Goal: Task Accomplishment & Management: Manage account settings

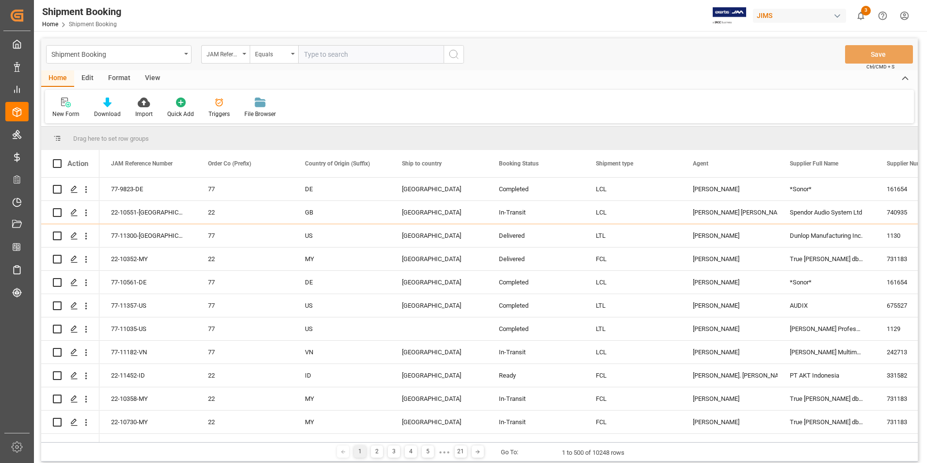
click at [342, 54] on input "text" at bounding box center [370, 54] width 145 height 18
type input "22-11368-[GEOGRAPHIC_DATA]"
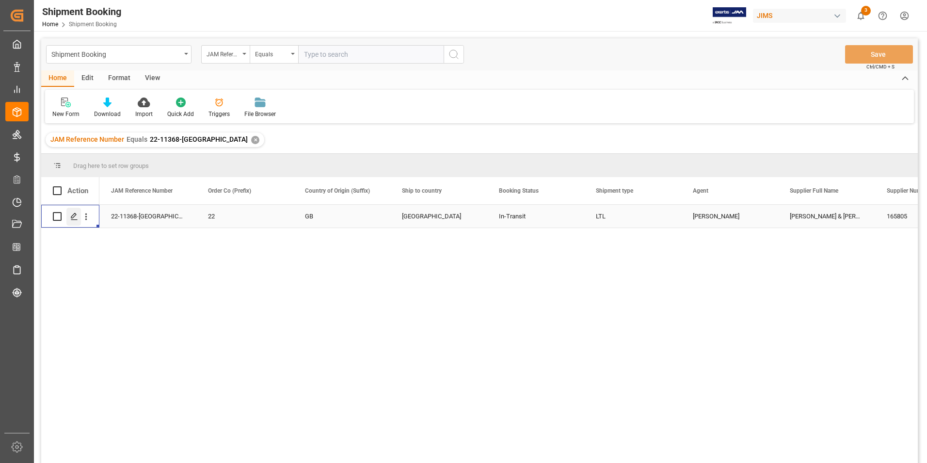
click at [74, 216] on icon "Press SPACE to select this row." at bounding box center [74, 216] width 8 height 8
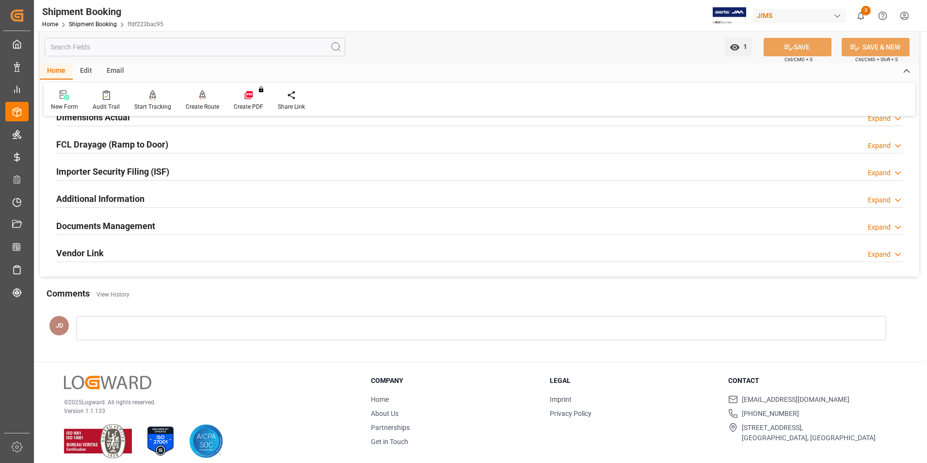
scroll to position [265, 0]
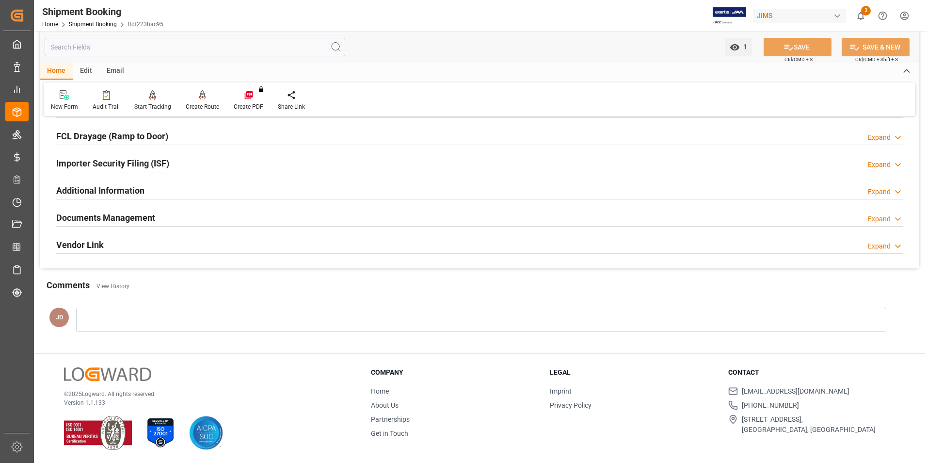
click at [126, 213] on h2 "Documents Management" at bounding box center [105, 217] width 99 height 13
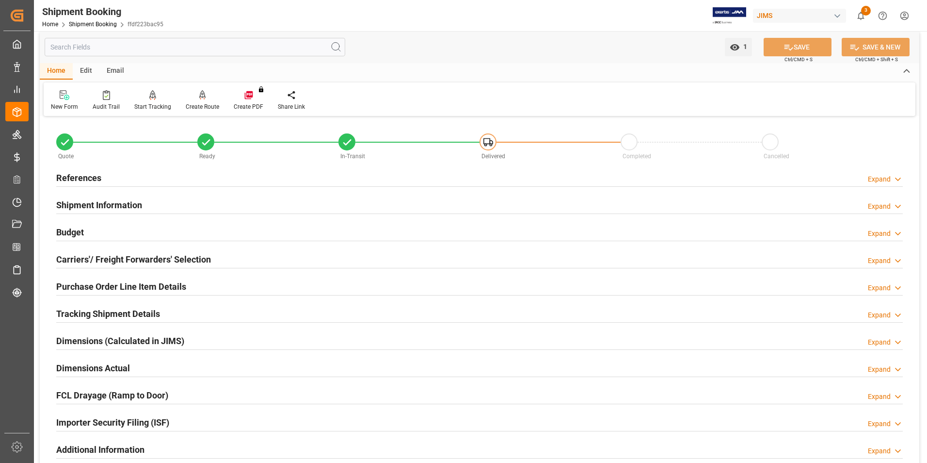
scroll to position [0, 0]
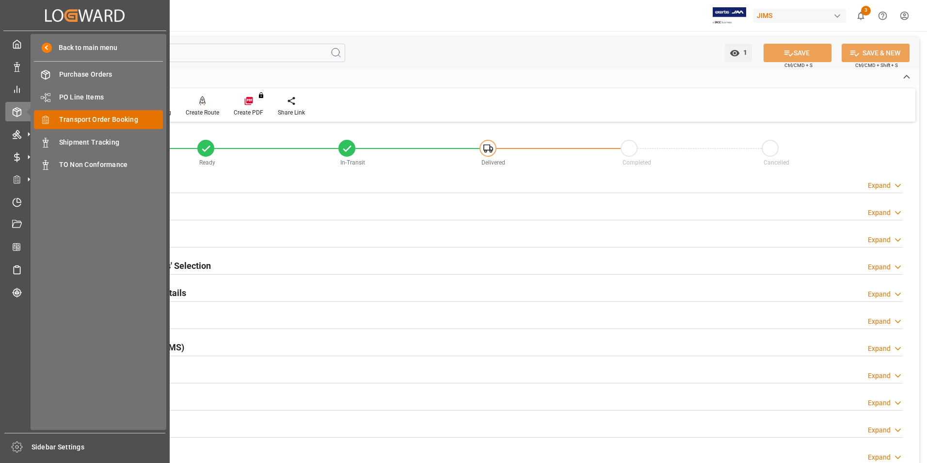
click at [125, 115] on span "Transport Order Booking" at bounding box center [111, 119] width 104 height 10
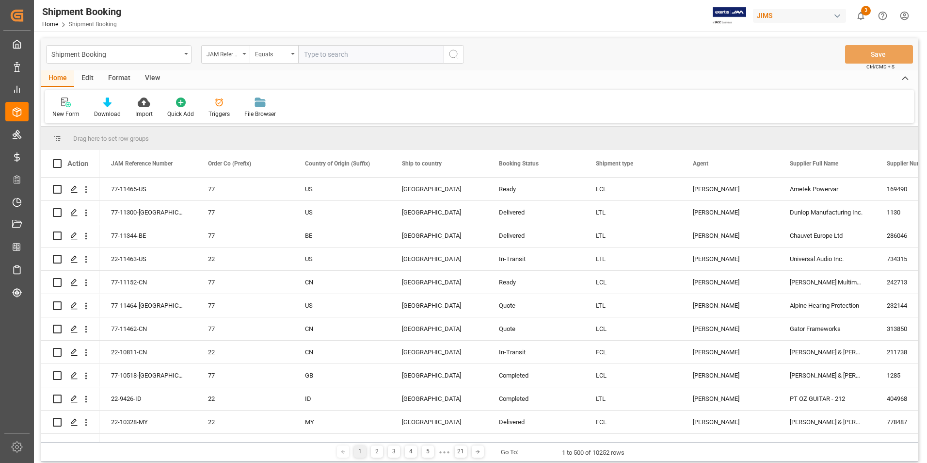
click at [358, 57] on input "text" at bounding box center [370, 54] width 145 height 18
click at [330, 48] on input "text" at bounding box center [370, 54] width 145 height 18
paste input "22-11428-[GEOGRAPHIC_DATA]"
type input "22-11428-[GEOGRAPHIC_DATA]"
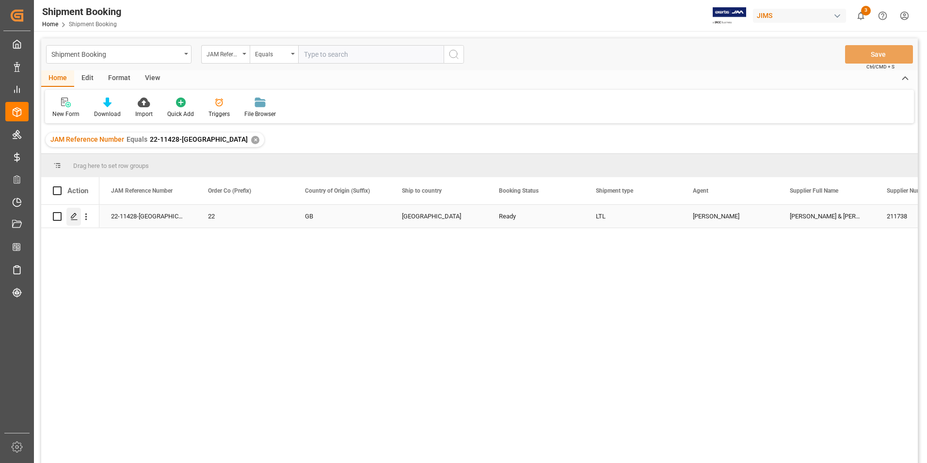
click at [76, 214] on polygon "Press SPACE to select this row." at bounding box center [73, 215] width 5 height 5
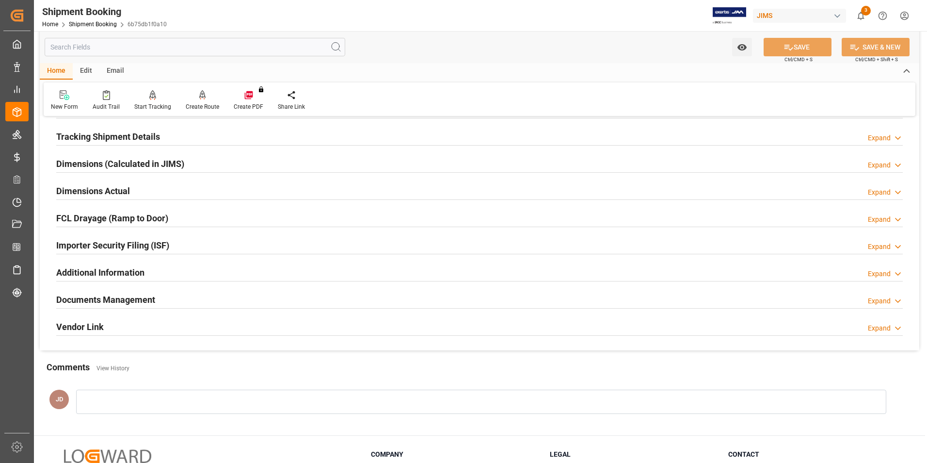
scroll to position [242, 0]
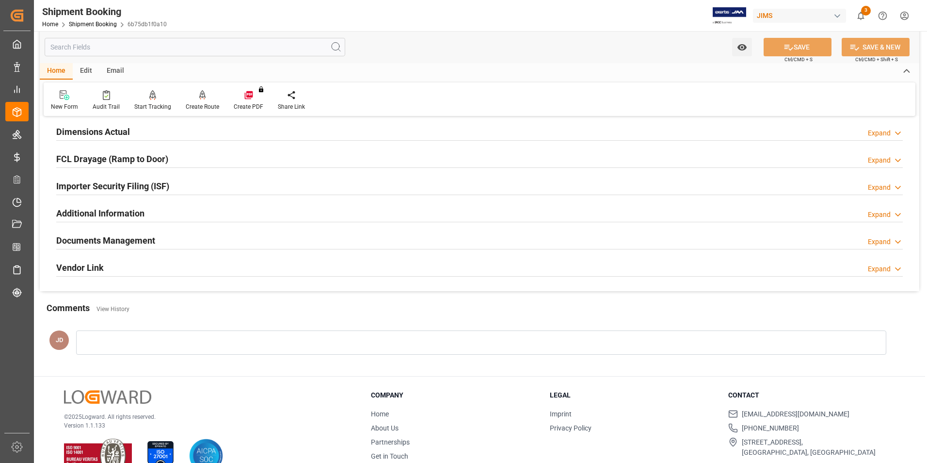
click at [89, 237] on h2 "Documents Management" at bounding box center [105, 240] width 99 height 13
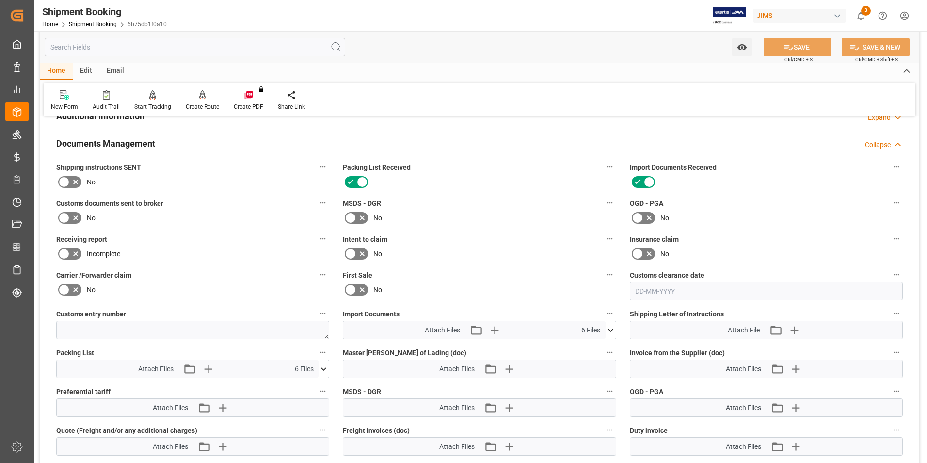
scroll to position [388, 0]
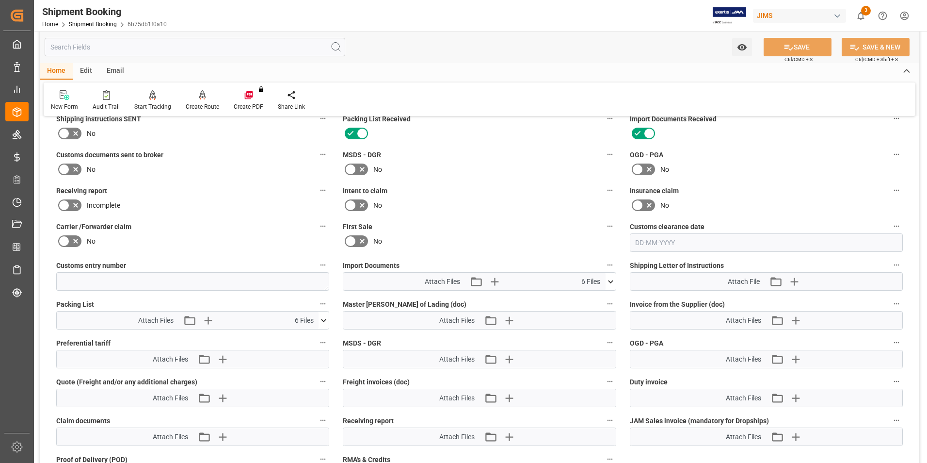
click at [614, 278] on icon at bounding box center [611, 281] width 10 height 10
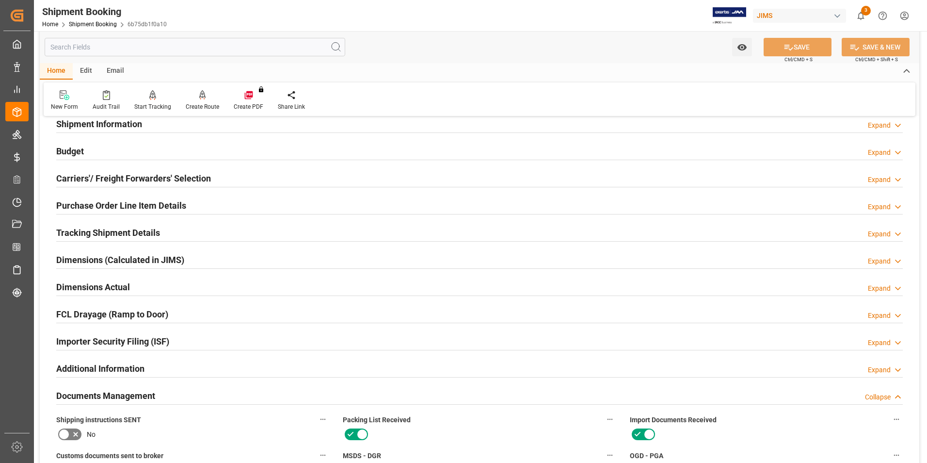
scroll to position [0, 0]
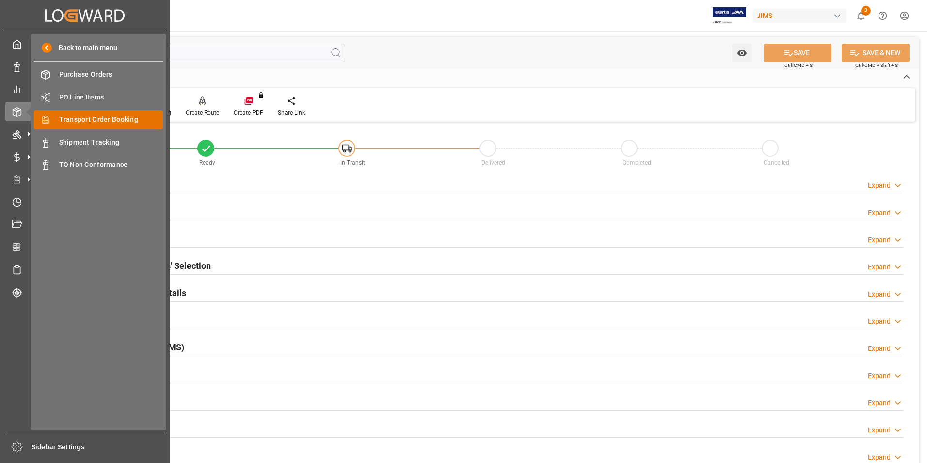
click at [107, 115] on span "Transport Order Booking" at bounding box center [111, 119] width 104 height 10
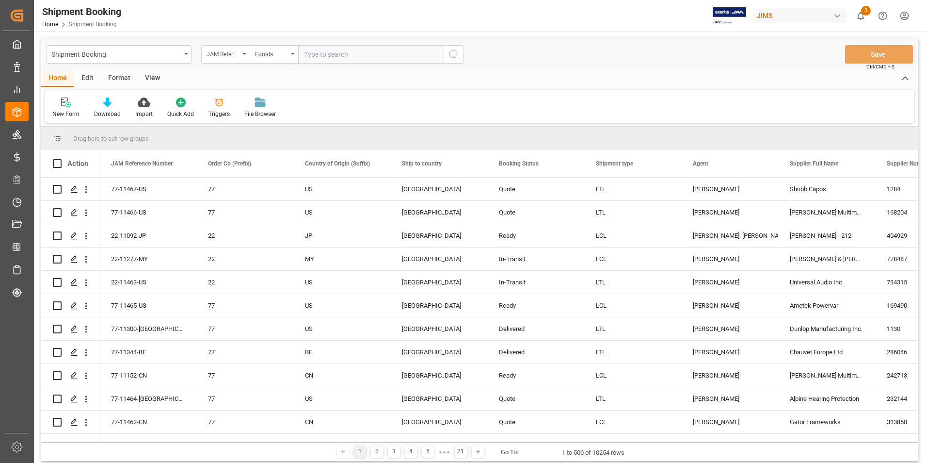
click at [328, 54] on input "text" at bounding box center [370, 54] width 145 height 18
paste input "22-11428-[GEOGRAPHIC_DATA]"
type input "22-11428-[GEOGRAPHIC_DATA]"
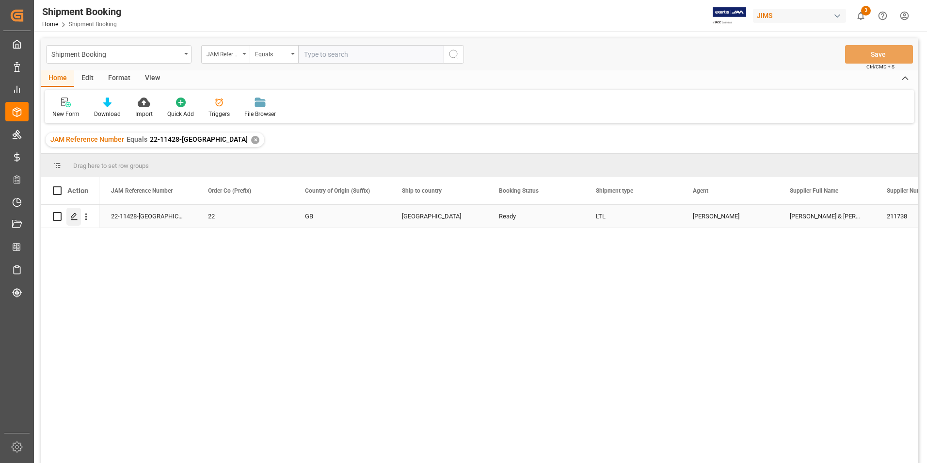
click at [76, 216] on icon "Press SPACE to select this row." at bounding box center [74, 216] width 8 height 8
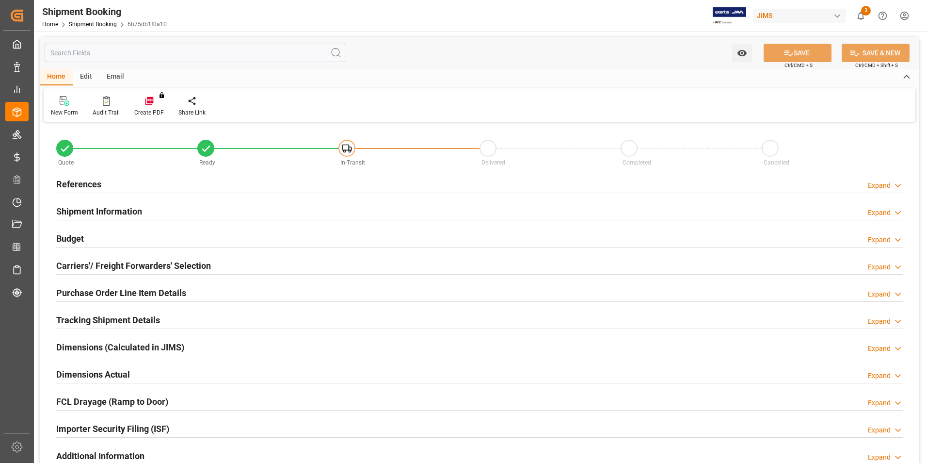
type input "0"
click at [89, 208] on h2 "Shipment Information" at bounding box center [99, 211] width 86 height 13
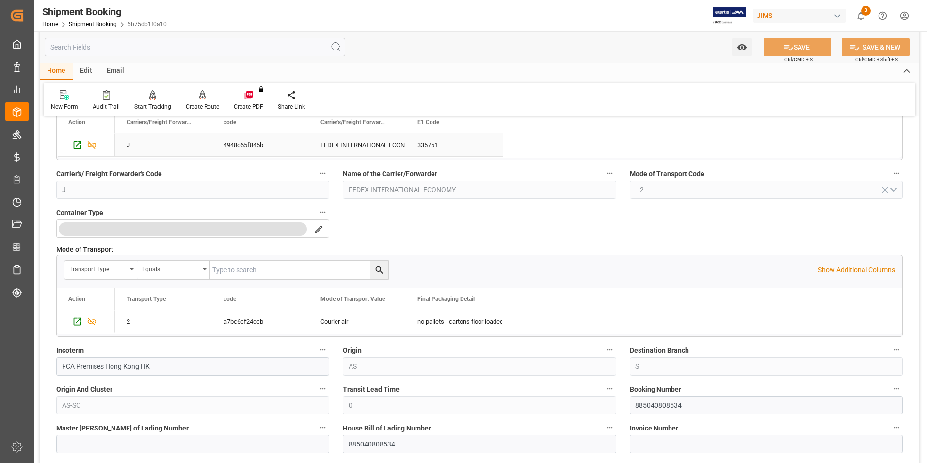
scroll to position [194, 0]
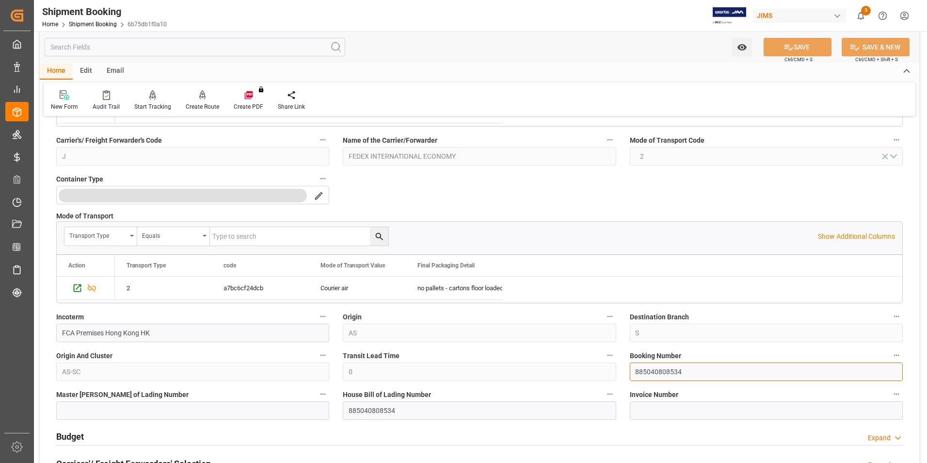
click at [589, 370] on div "Quote Ready In-Transit Delivered Completed Cancelled References Expand JAM Refe…" at bounding box center [480, 331] width 880 height 801
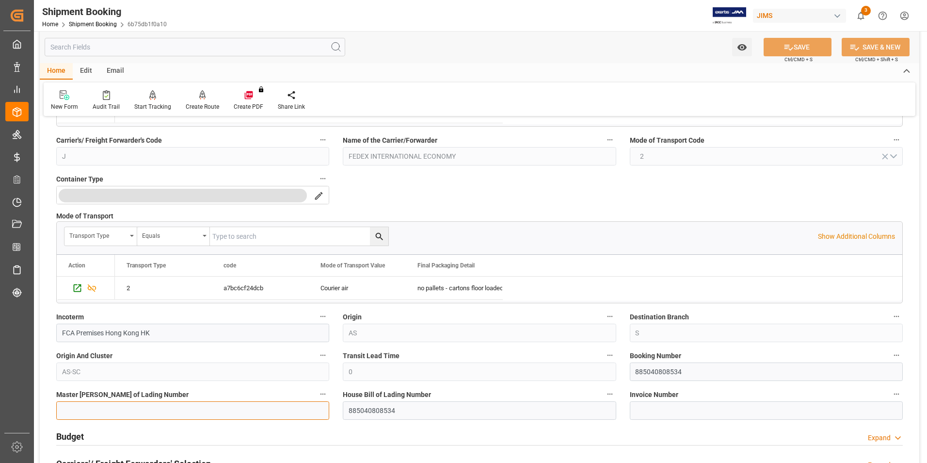
click at [133, 408] on input at bounding box center [192, 410] width 273 height 18
paste input "885040808534"
type input "885040808534"
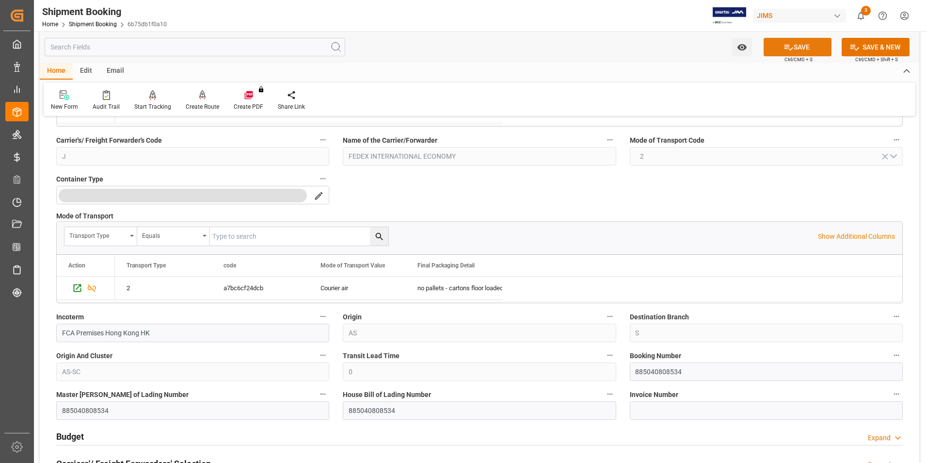
click at [798, 49] on button "SAVE" at bounding box center [798, 47] width 68 height 18
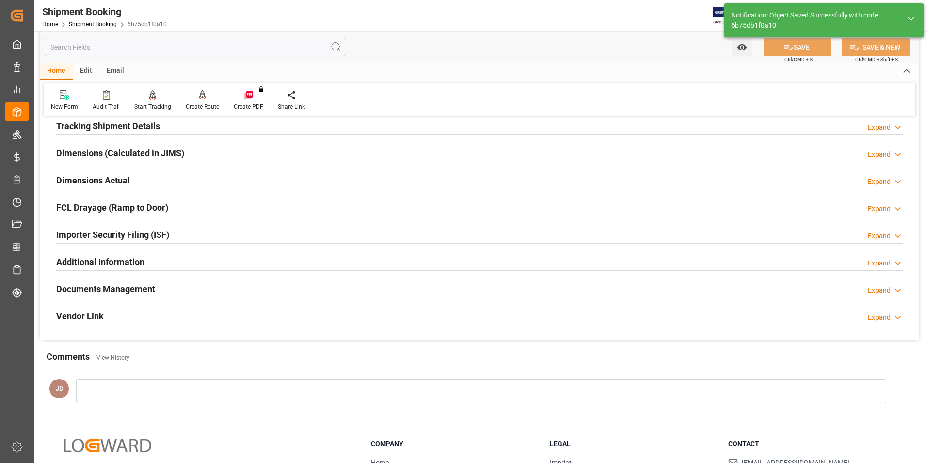
scroll to position [0, 0]
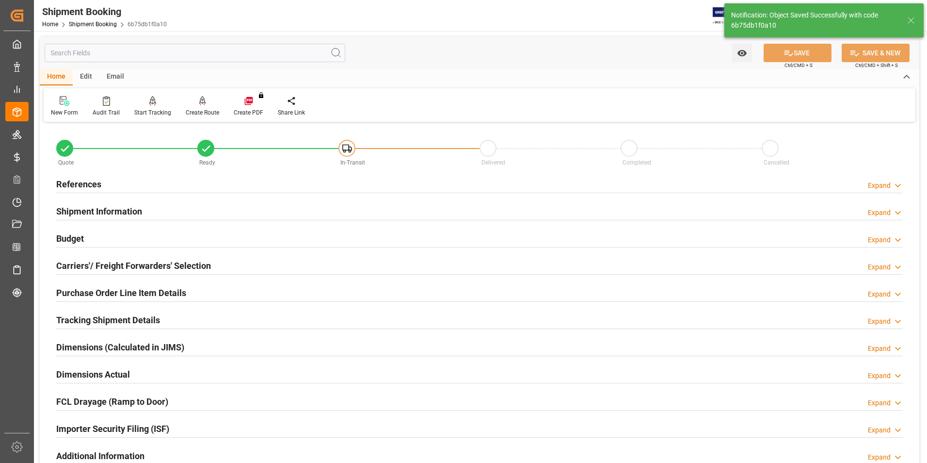
click at [70, 431] on h2 "Importer Security Filing (ISF)" at bounding box center [112, 428] width 113 height 13
click at [77, 235] on h2 "Budget" at bounding box center [70, 238] width 28 height 13
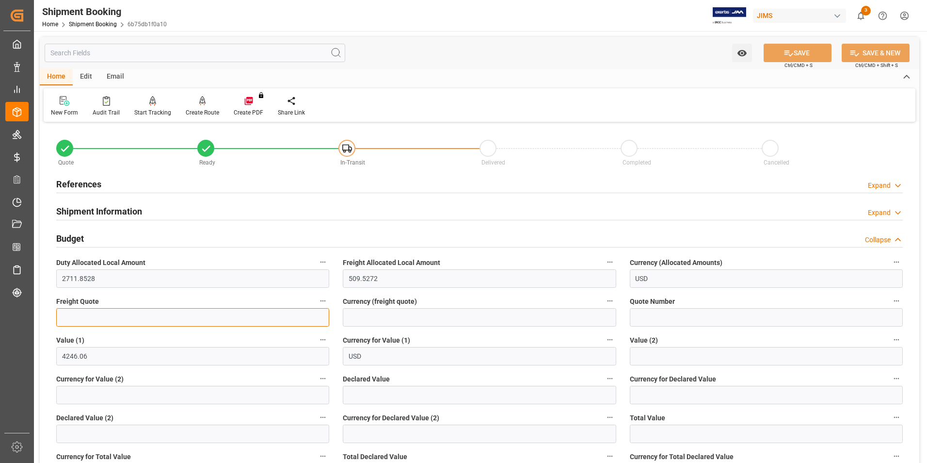
click at [100, 311] on input "text" at bounding box center [192, 317] width 273 height 18
type input "0"
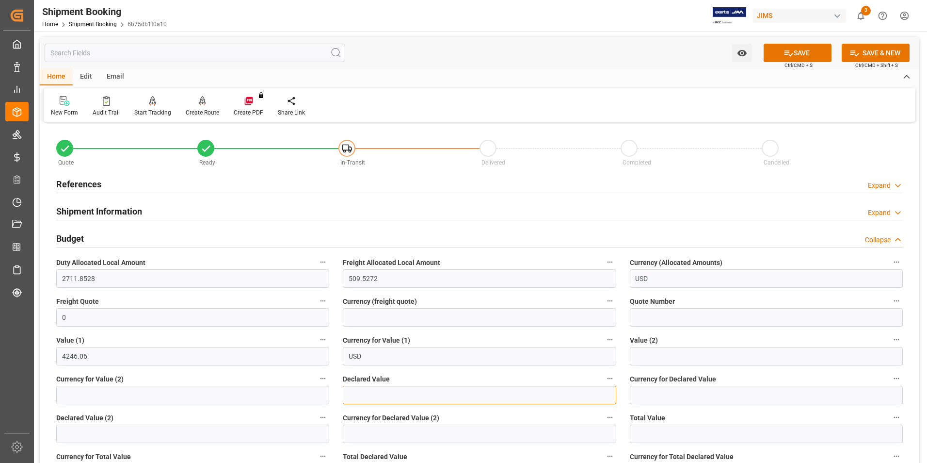
click at [373, 396] on input "text" at bounding box center [479, 394] width 273 height 18
click at [396, 396] on input "text" at bounding box center [479, 394] width 273 height 18
type input "4246.33"
click at [661, 400] on input at bounding box center [766, 394] width 273 height 18
type input "usd"
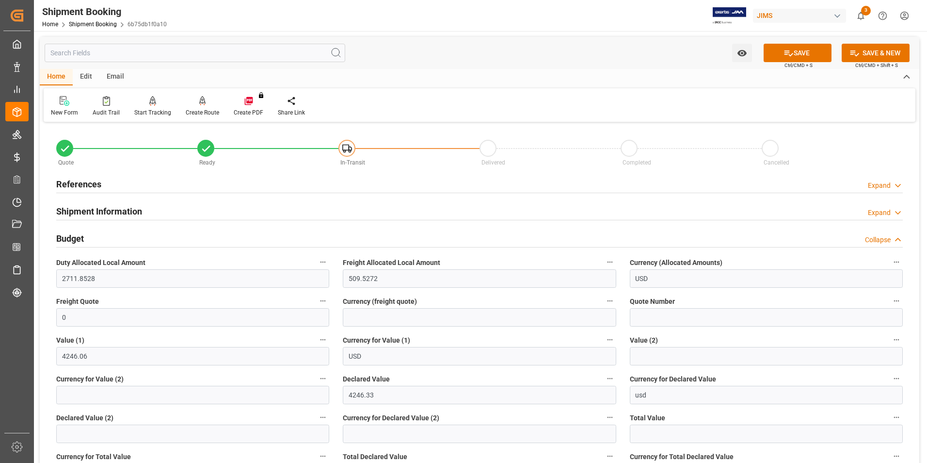
click at [807, 60] on button "SAVE" at bounding box center [798, 53] width 68 height 18
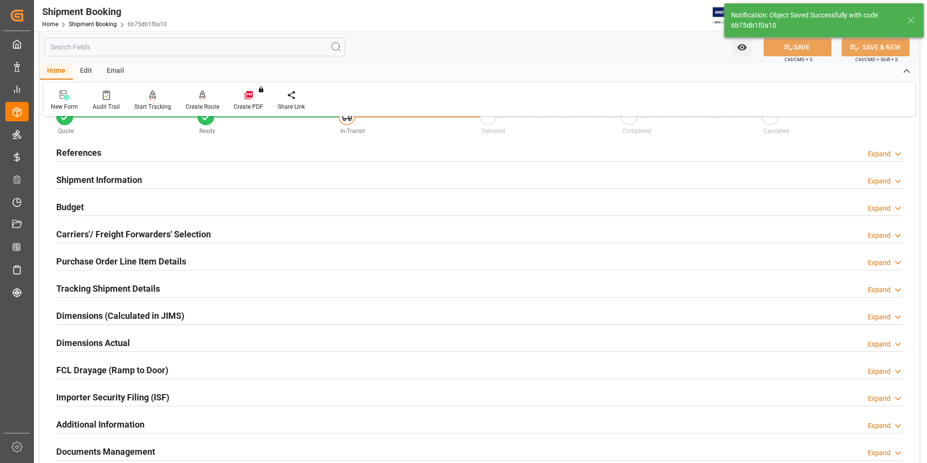
scroll to position [48, 0]
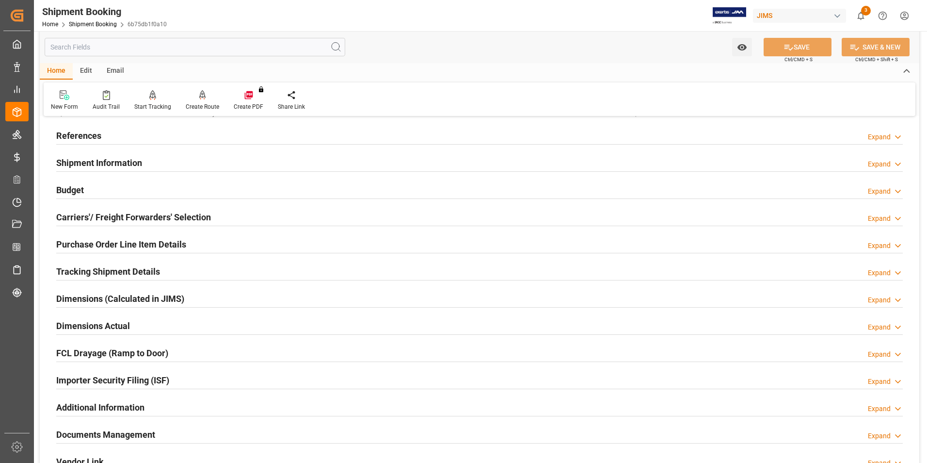
click at [124, 213] on h2 "Carriers'/ Freight Forwarders' Selection" at bounding box center [133, 216] width 155 height 13
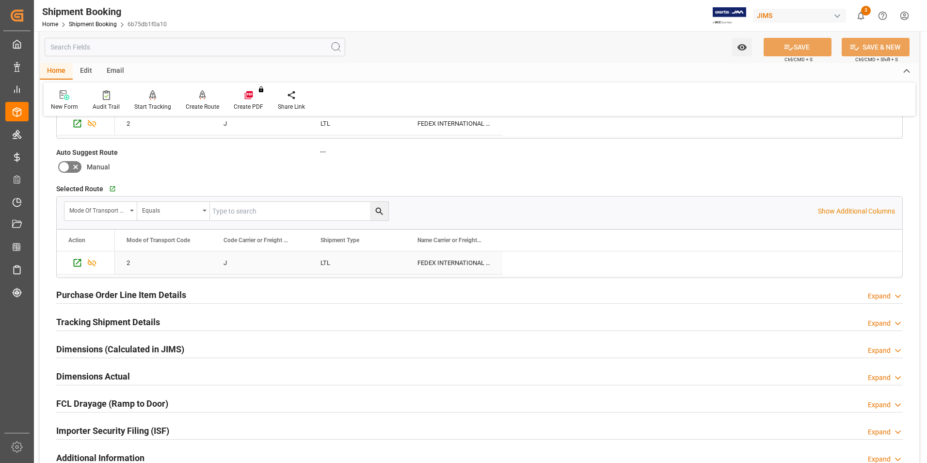
scroll to position [242, 0]
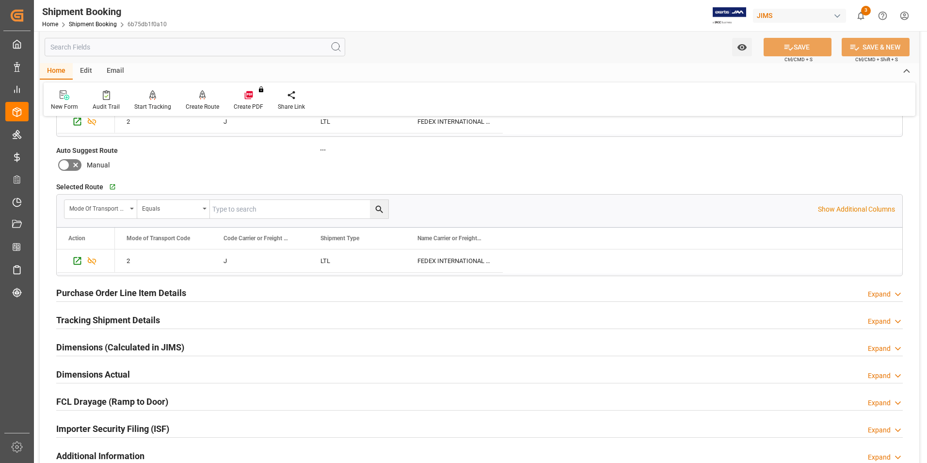
click at [90, 374] on h2 "Dimensions Actual" at bounding box center [93, 374] width 74 height 13
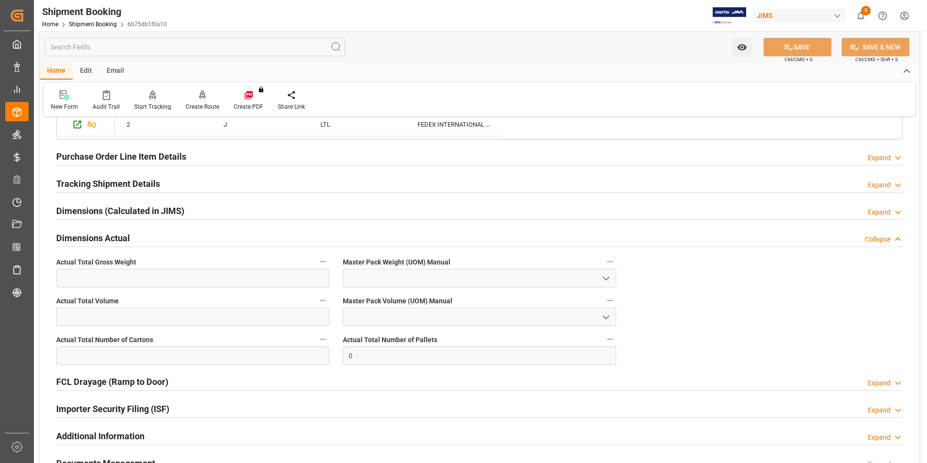
scroll to position [388, 0]
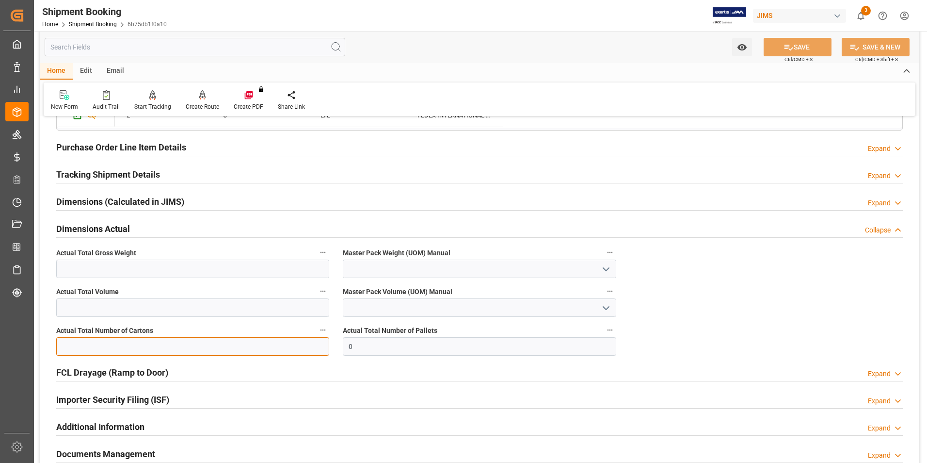
click at [110, 348] on input "text" at bounding box center [192, 346] width 273 height 18
type input "6"
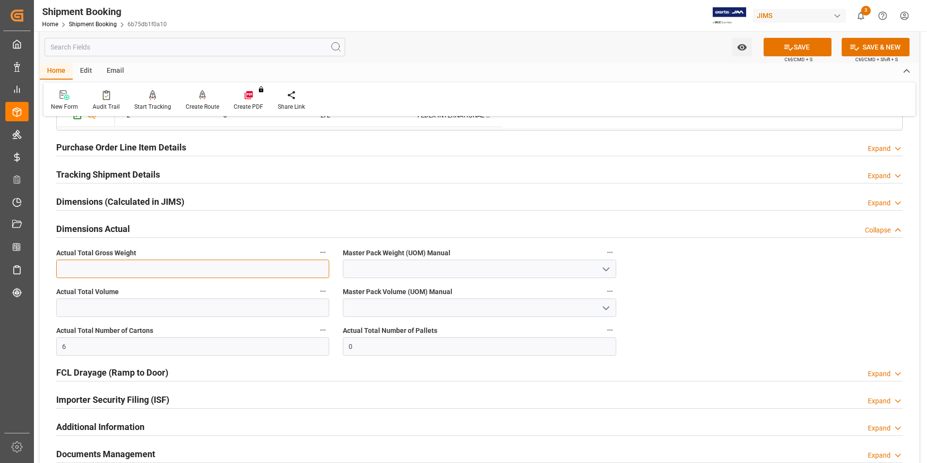
click at [88, 269] on input "text" at bounding box center [192, 268] width 273 height 18
click at [84, 265] on input "text" at bounding box center [192, 268] width 273 height 18
type input "16"
click at [406, 264] on input at bounding box center [479, 268] width 273 height 18
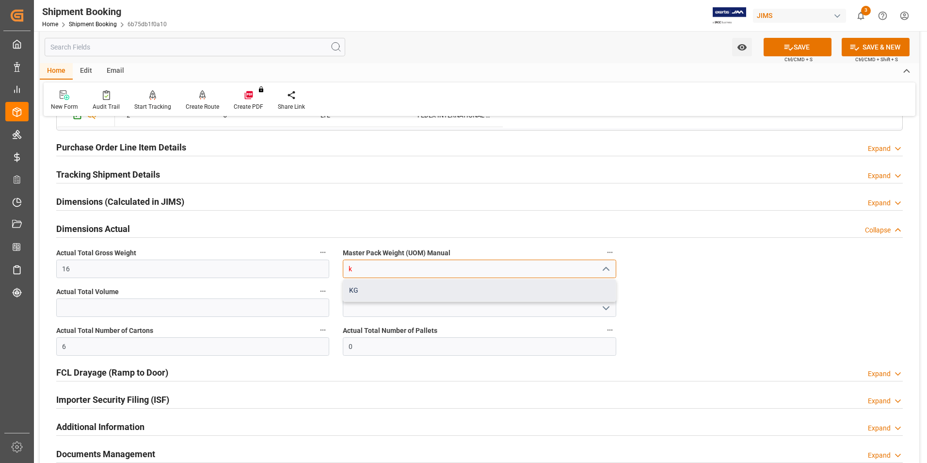
click at [415, 297] on div "KG" at bounding box center [479, 290] width 272 height 22
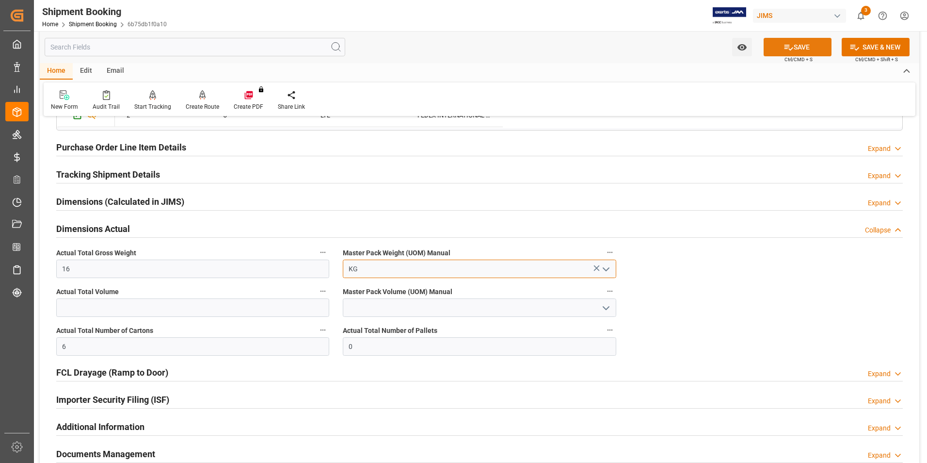
type input "KG"
click at [788, 50] on icon at bounding box center [789, 48] width 9 height 6
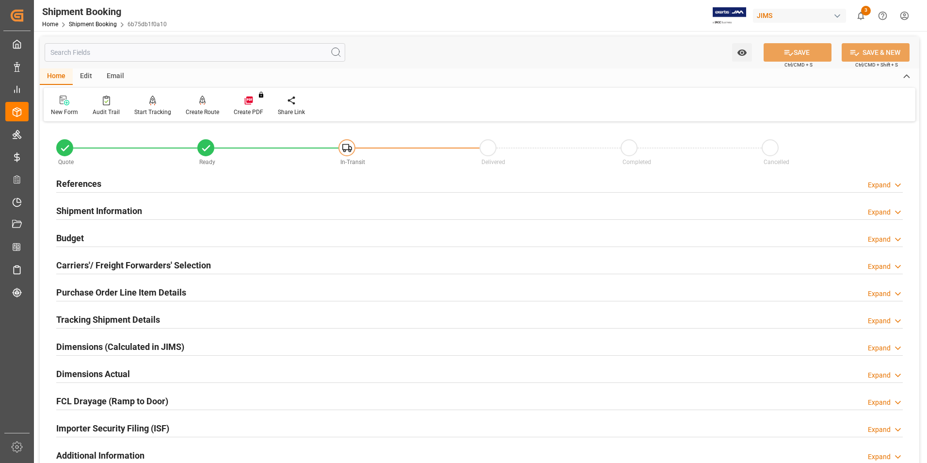
scroll to position [0, 0]
drag, startPoint x: 77, startPoint y: 235, endPoint x: 93, endPoint y: 237, distance: 16.1
click at [77, 235] on h2 "Budget" at bounding box center [70, 238] width 28 height 13
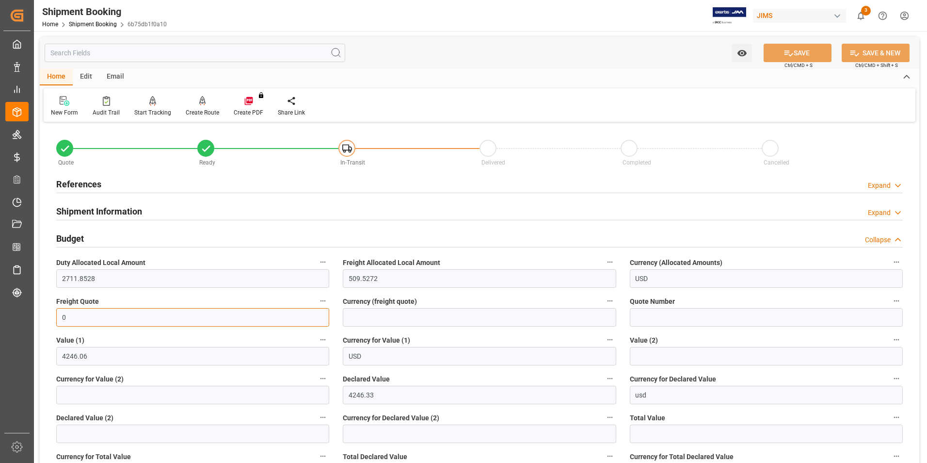
click at [101, 323] on input "0" at bounding box center [192, 317] width 273 height 18
type input "345"
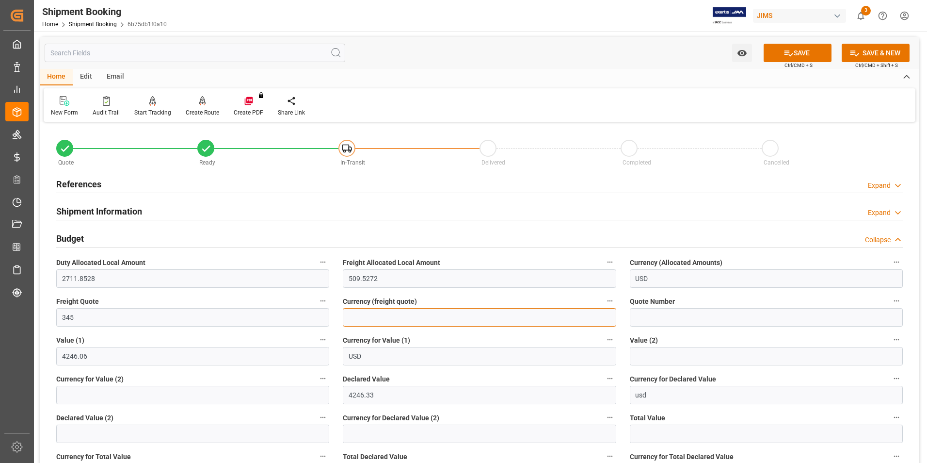
click at [391, 319] on input at bounding box center [479, 317] width 273 height 18
type input "usd"
click at [785, 50] on icon at bounding box center [789, 53] width 9 height 6
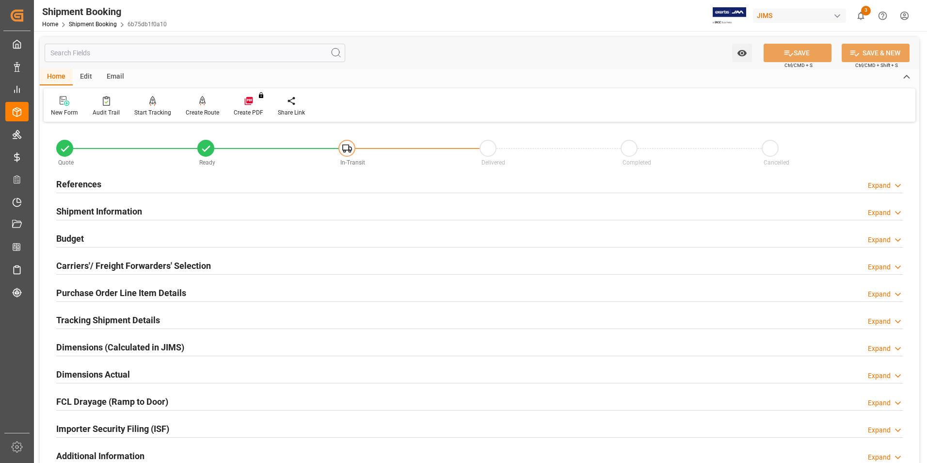
click at [106, 316] on h2 "Tracking Shipment Details" at bounding box center [108, 319] width 104 height 13
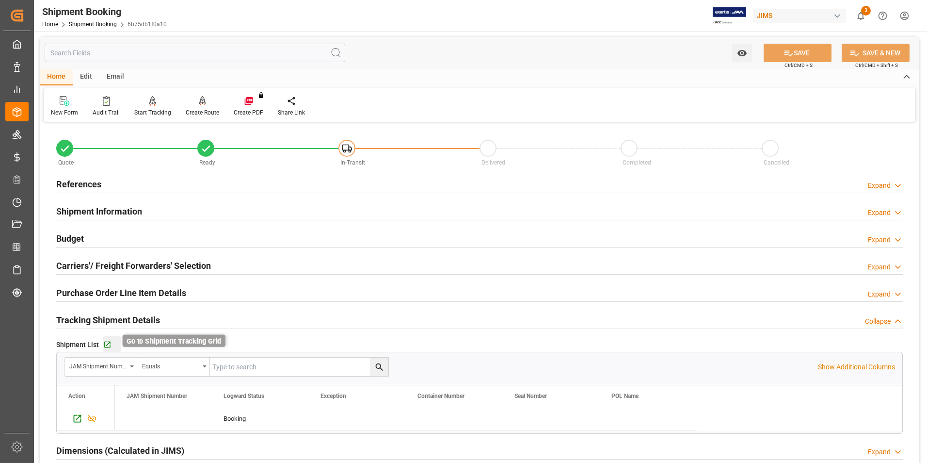
click at [106, 342] on icon "button" at bounding box center [107, 344] width 8 height 8
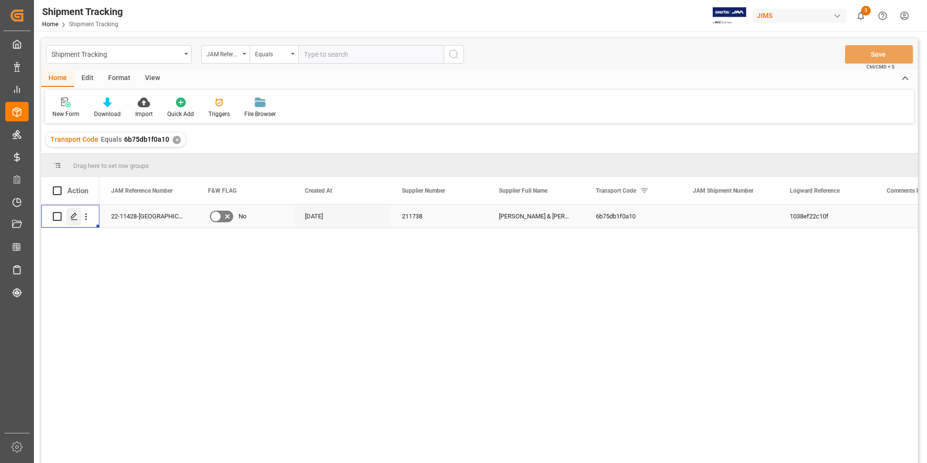
click at [75, 215] on icon "Press SPACE to select this row." at bounding box center [74, 216] width 8 height 8
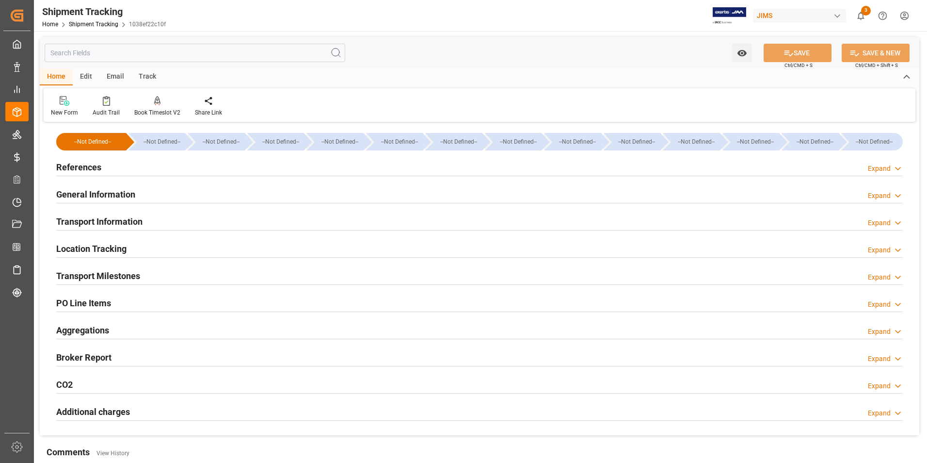
type input "09-10-2025"
click at [77, 163] on h2 "References" at bounding box center [78, 166] width 45 height 13
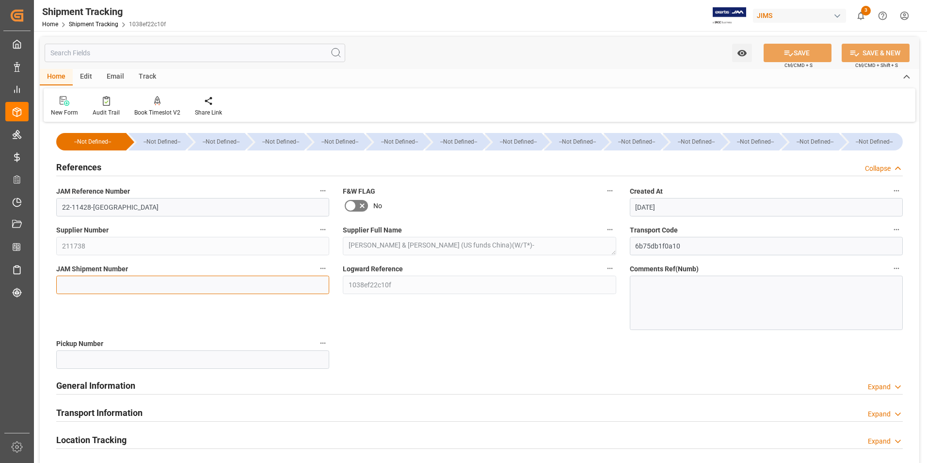
drag, startPoint x: 119, startPoint y: 283, endPoint x: 128, endPoint y: 282, distance: 8.3
click at [119, 283] on input at bounding box center [192, 284] width 273 height 18
type input "73400"
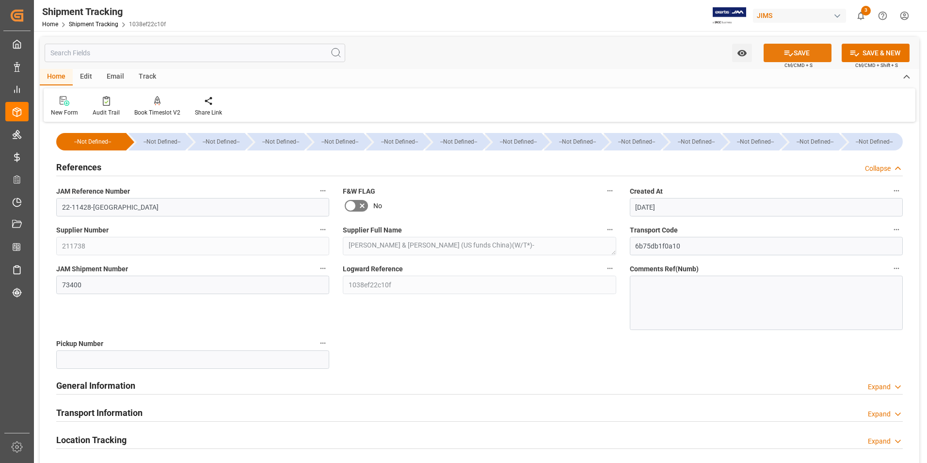
click at [807, 53] on button "SAVE" at bounding box center [798, 53] width 68 height 18
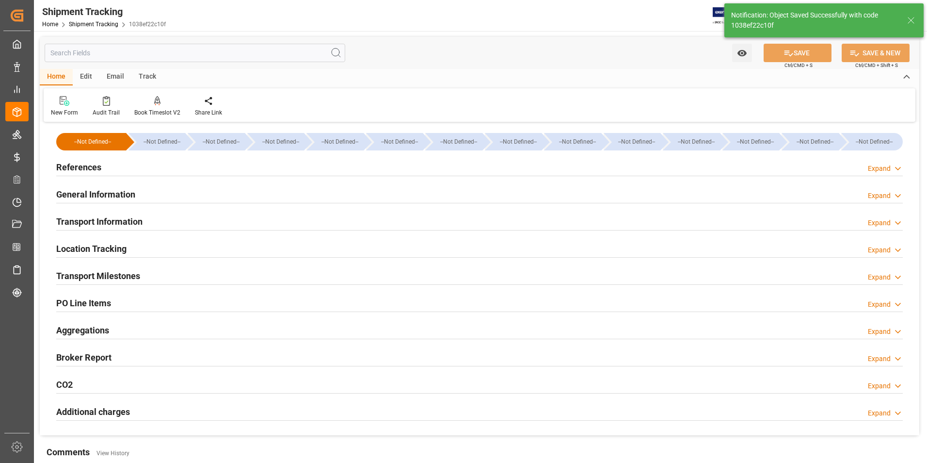
click at [107, 218] on h2 "Transport Information" at bounding box center [99, 221] width 86 height 13
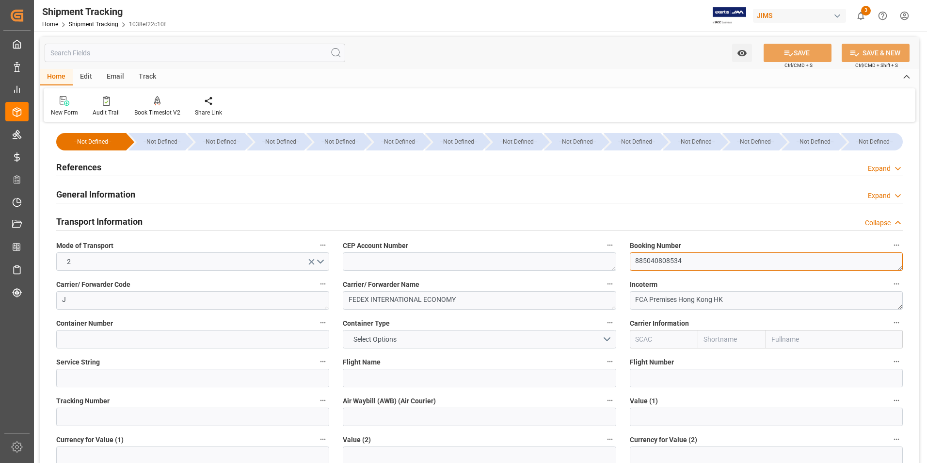
drag, startPoint x: 687, startPoint y: 259, endPoint x: 602, endPoint y: 261, distance: 85.4
click at [602, 261] on div "--Not Defined-- --Not Defined-- --Not Defined-- --Not Defined-- --Not Defined--…" at bounding box center [480, 454] width 880 height 659
click at [156, 422] on input at bounding box center [192, 416] width 273 height 18
paste input "885040808534"
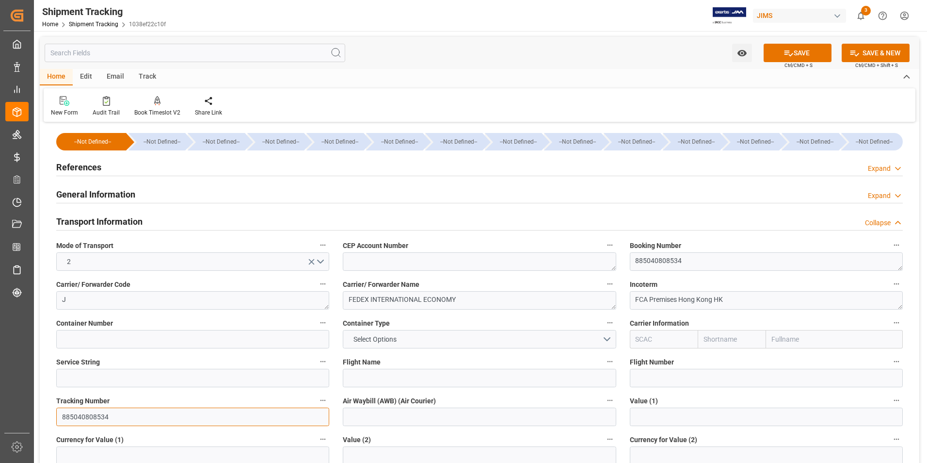
type input "885040808534"
click at [401, 410] on input at bounding box center [479, 416] width 273 height 18
paste input "885040808534"
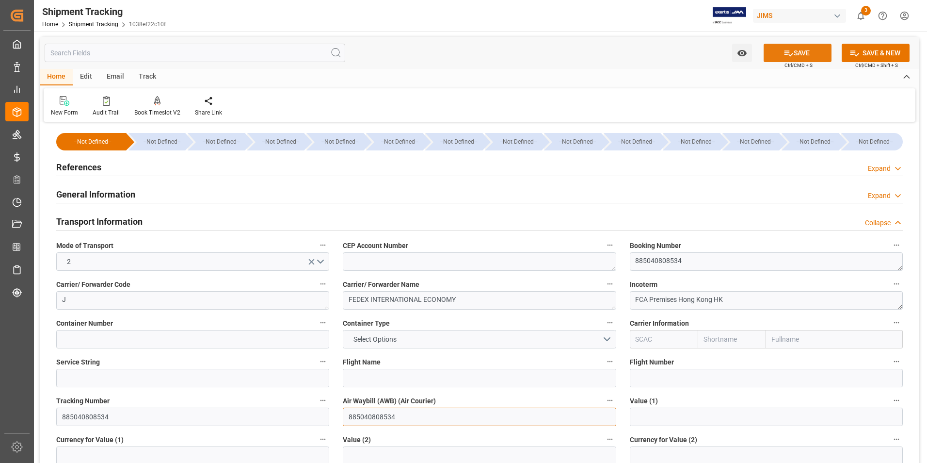
type input "885040808534"
click at [793, 54] on button "SAVE" at bounding box center [798, 53] width 68 height 18
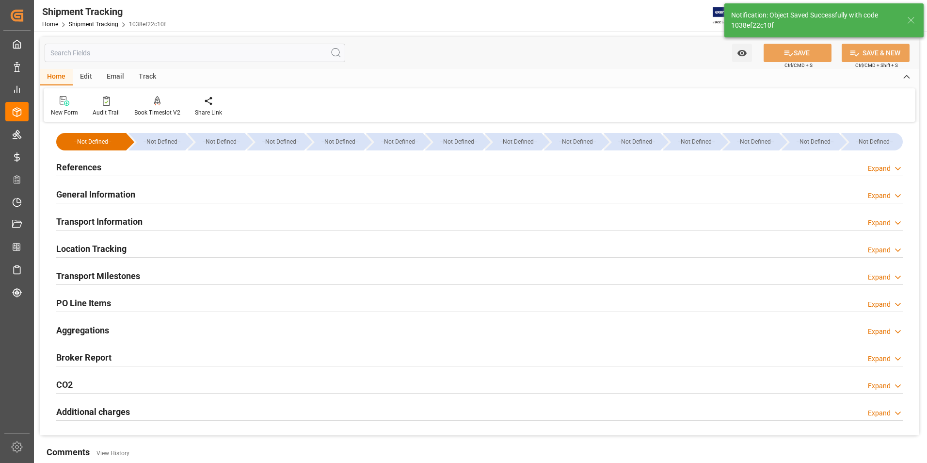
click at [108, 273] on h2 "Transport Milestones" at bounding box center [98, 275] width 84 height 13
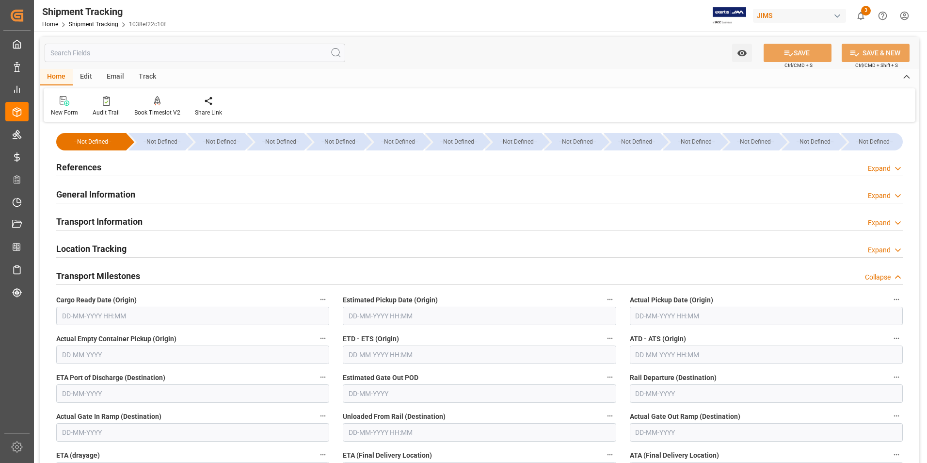
click at [682, 318] on input "text" at bounding box center [766, 315] width 273 height 18
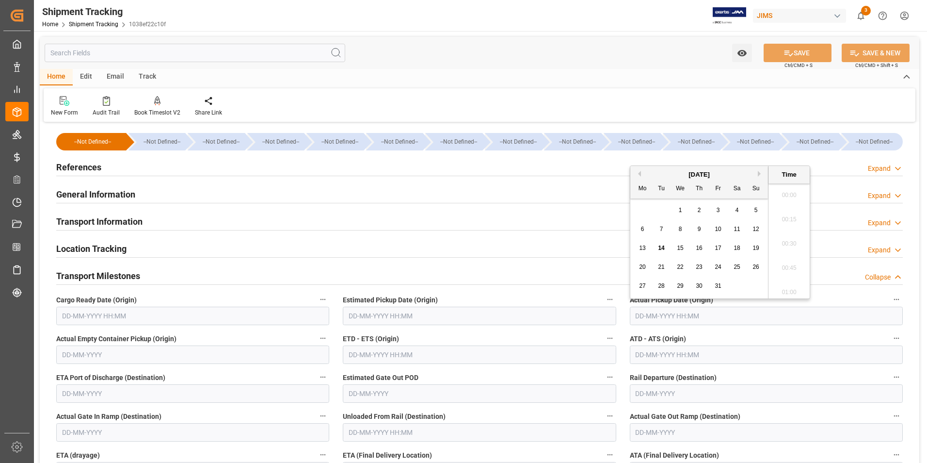
scroll to position [925, 0]
click at [721, 232] on span "10" at bounding box center [718, 228] width 6 height 7
type input "10-10-2025 00:00"
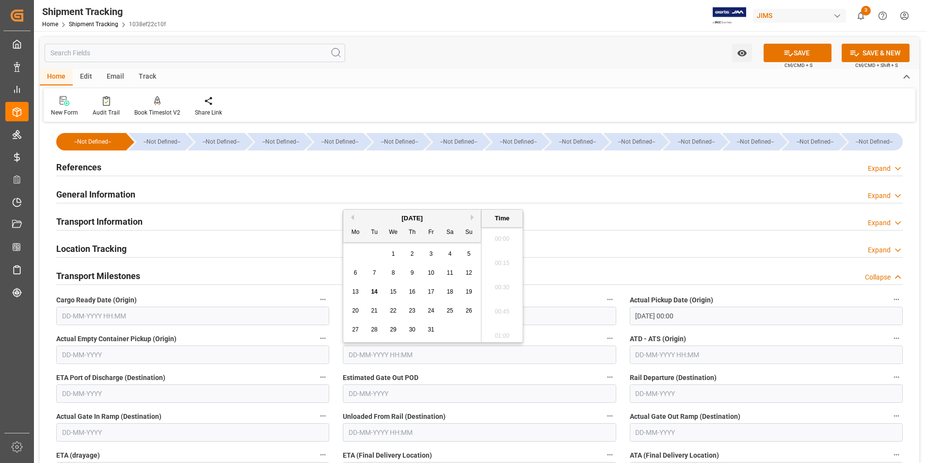
click at [366, 355] on input "text" at bounding box center [479, 354] width 273 height 18
click at [357, 254] on div "29 30 1 2 3 4 5" at bounding box center [412, 249] width 132 height 19
click at [431, 267] on span "10" at bounding box center [431, 267] width 6 height 7
type input "10-10-2025 00:00"
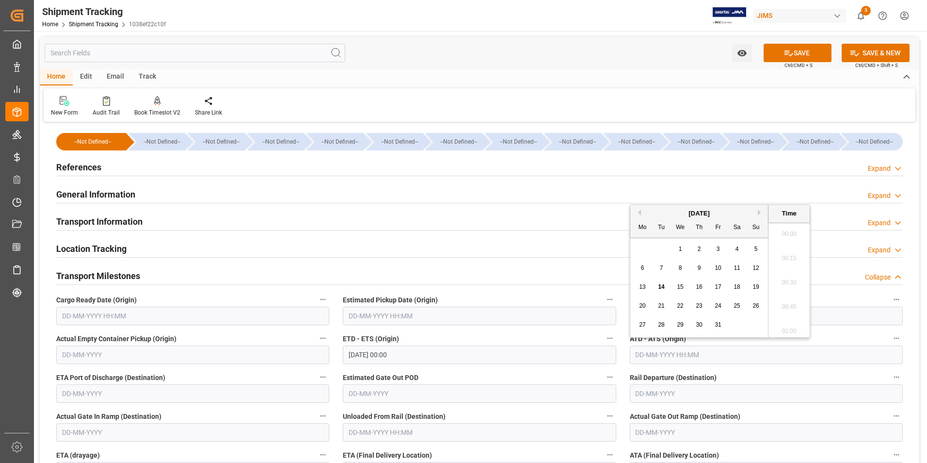
click at [653, 356] on input "text" at bounding box center [766, 354] width 273 height 18
click at [639, 253] on div "29 30 1 2 3 4 5" at bounding box center [699, 249] width 132 height 19
click at [721, 267] on span "10" at bounding box center [718, 267] width 6 height 7
type input "10-10-2025 00:00"
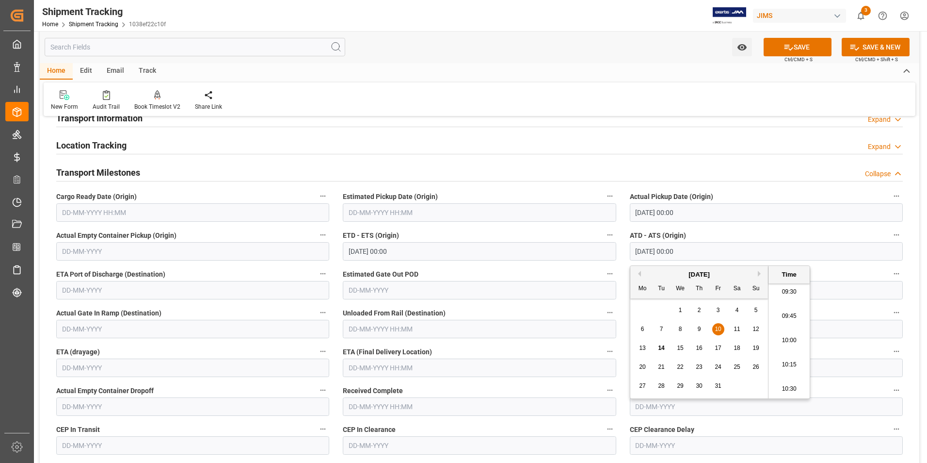
scroll to position [145, 0]
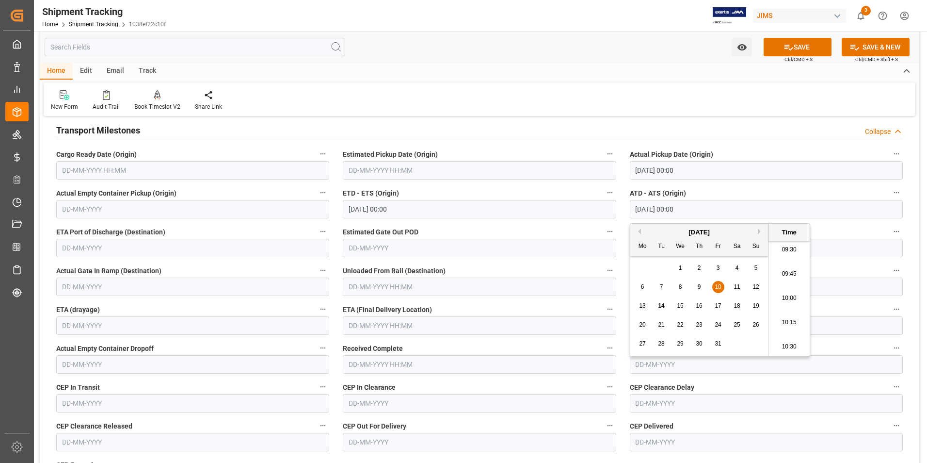
click at [360, 326] on input "text" at bounding box center [479, 325] width 273 height 18
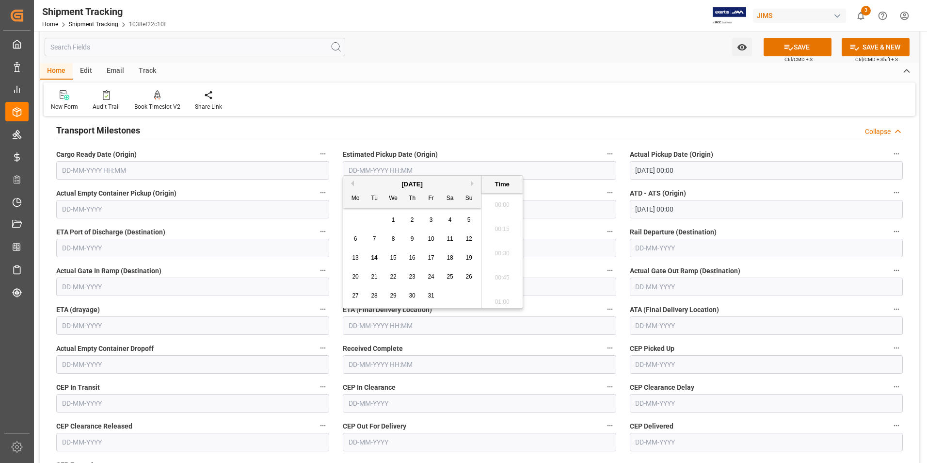
scroll to position [925, 0]
click at [358, 277] on span "20" at bounding box center [355, 276] width 6 height 7
type input "20-10-2025 00:00"
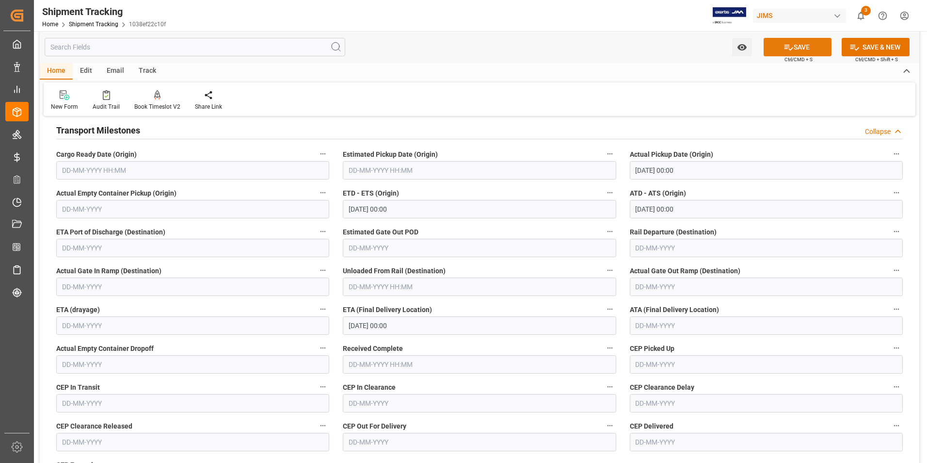
click at [805, 49] on button "SAVE" at bounding box center [798, 47] width 68 height 18
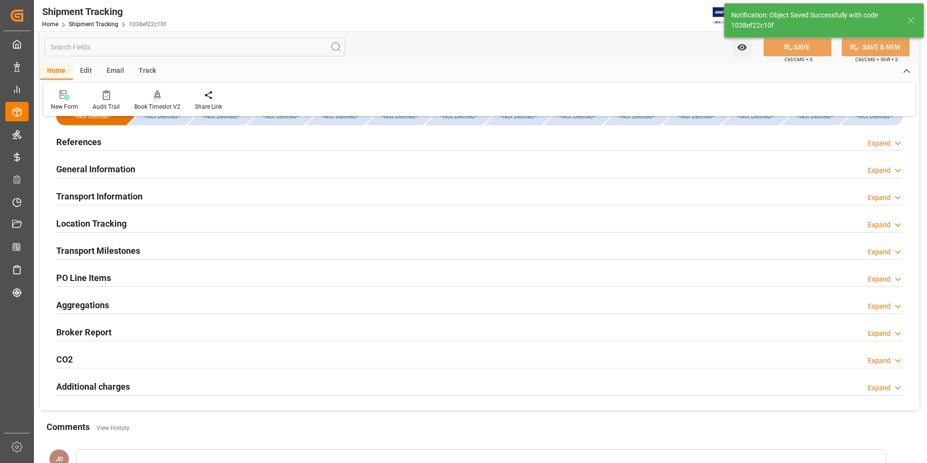
scroll to position [0, 0]
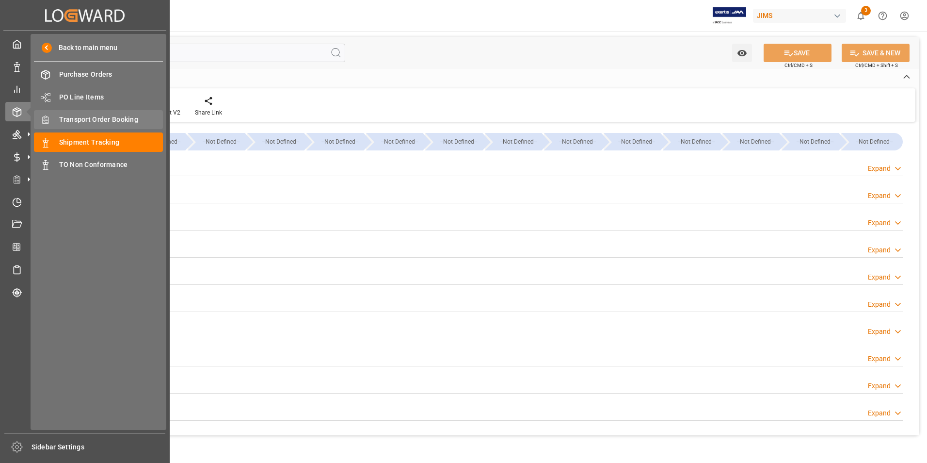
click at [95, 116] on span "Transport Order Booking" at bounding box center [111, 119] width 104 height 10
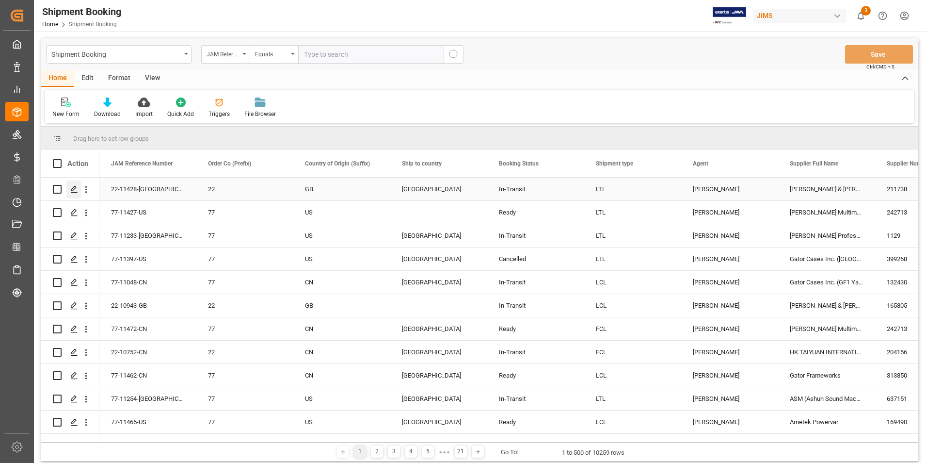
click at [74, 187] on icon "Press SPACE to select this row." at bounding box center [74, 189] width 8 height 8
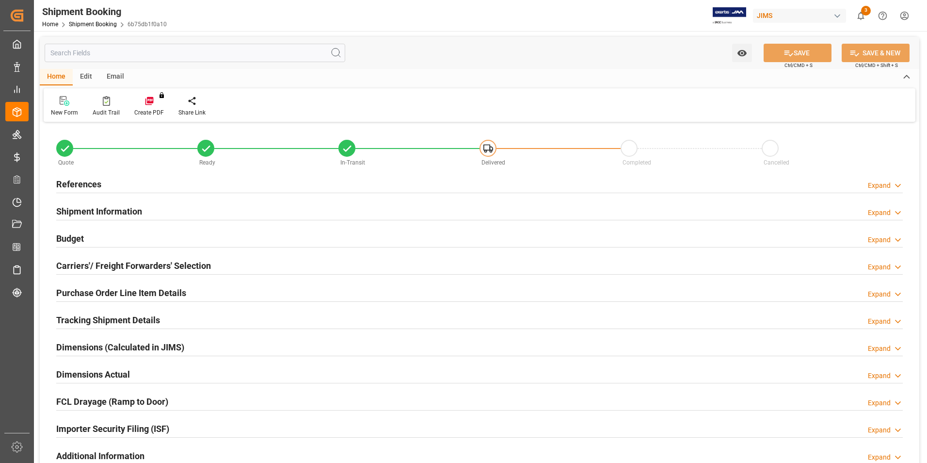
type input "20"
click at [118, 289] on h2 "Purchase Order Line Item Details" at bounding box center [121, 292] width 130 height 13
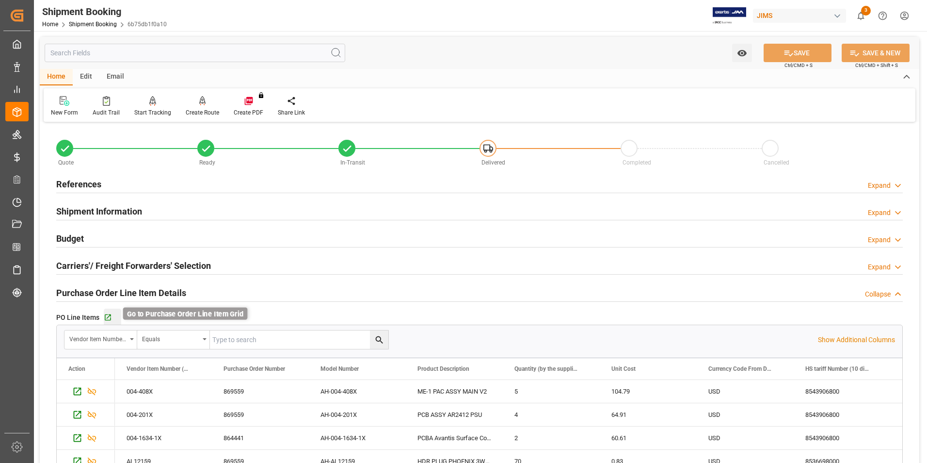
click at [107, 315] on icon "button" at bounding box center [108, 317] width 8 height 8
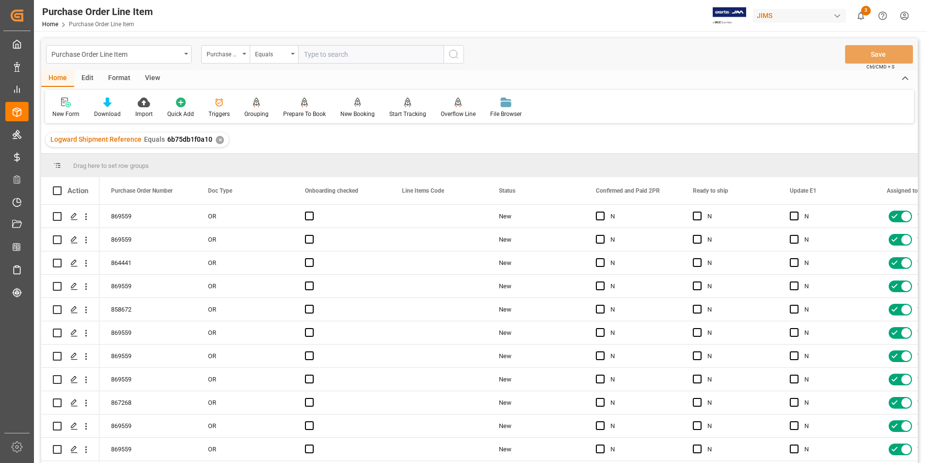
click at [151, 77] on div "View" at bounding box center [153, 78] width 30 height 16
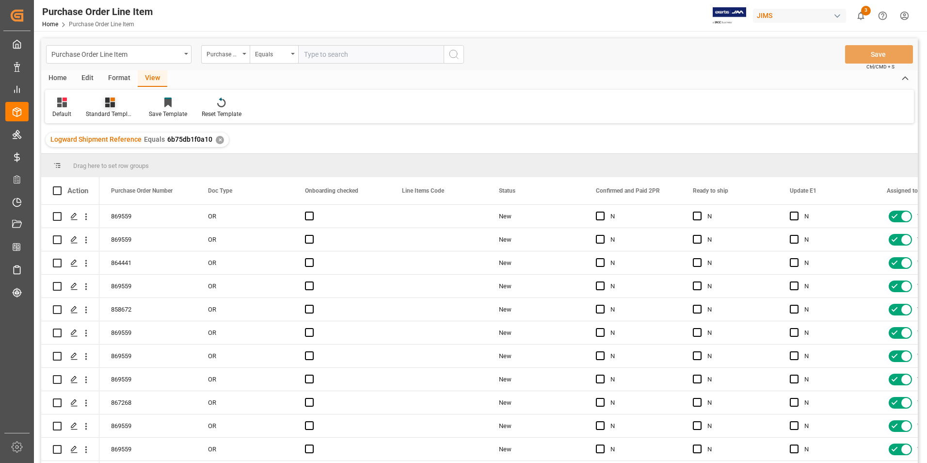
click at [122, 112] on div "Standard Templates" at bounding box center [110, 114] width 48 height 9
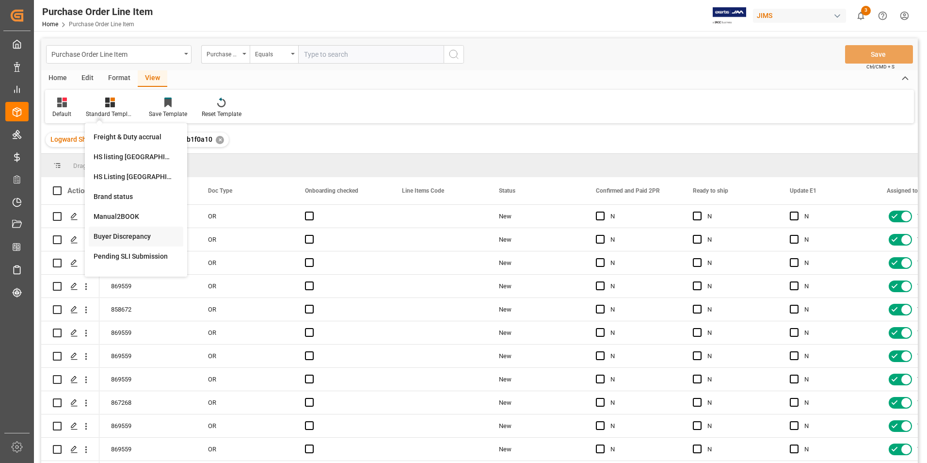
click at [145, 237] on div "Buyer Discrepancy" at bounding box center [136, 236] width 85 height 10
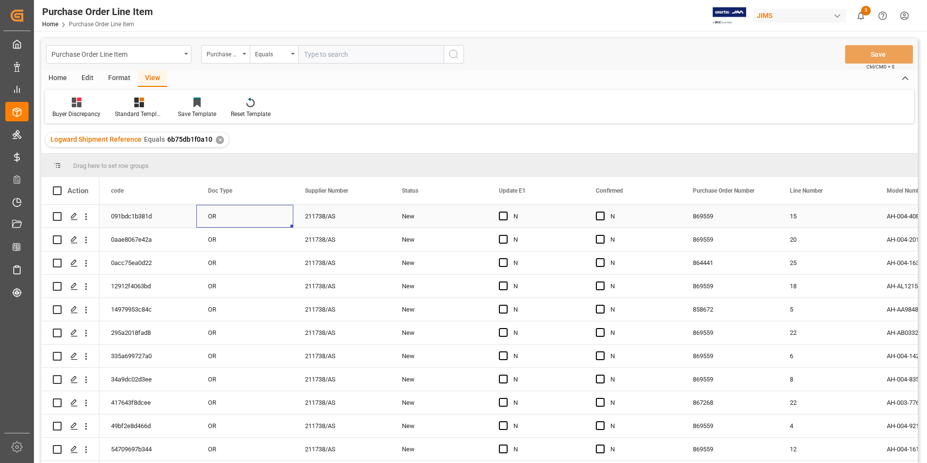
click at [274, 218] on div "OR" at bounding box center [244, 216] width 97 height 23
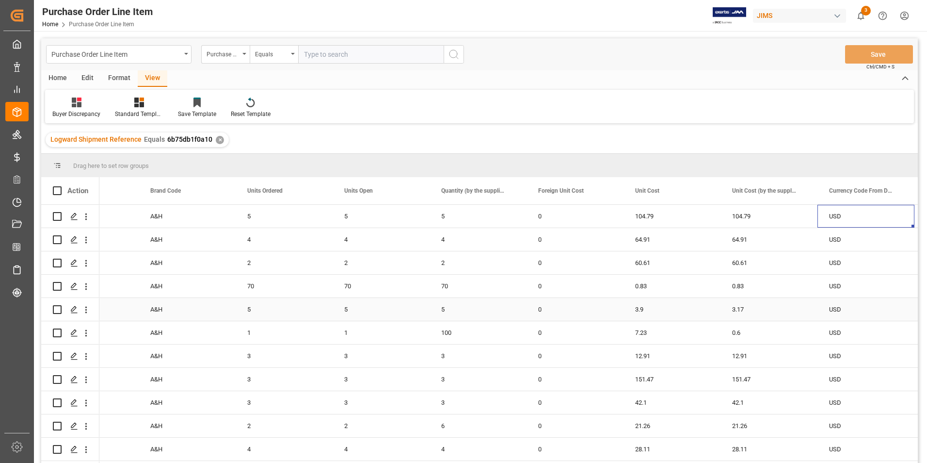
click at [659, 313] on div "3.9" at bounding box center [672, 309] width 97 height 23
click at [659, 313] on input "3.9" at bounding box center [671, 314] width 81 height 18
click at [768, 306] on div "3.17" at bounding box center [769, 309] width 97 height 23
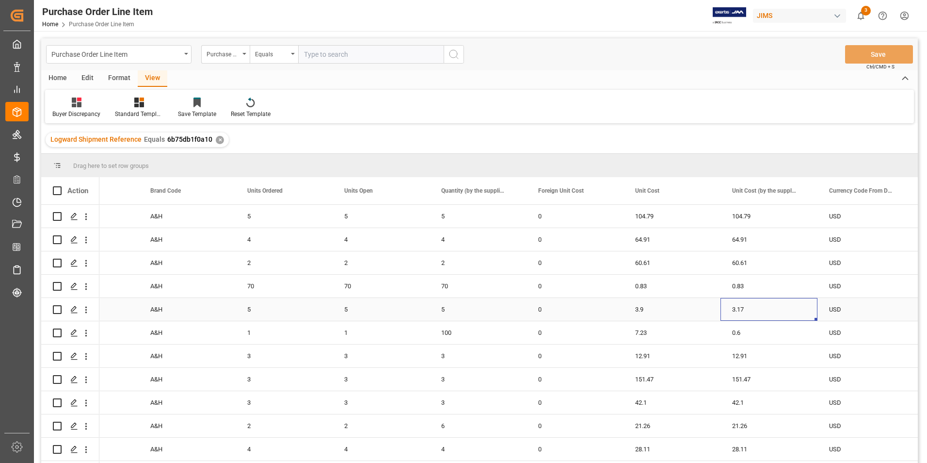
click at [755, 309] on div "3.17" at bounding box center [769, 309] width 97 height 23
click at [755, 309] on div "3.17" at bounding box center [769, 315] width 97 height 34
click at [755, 311] on input "3.17" at bounding box center [768, 314] width 81 height 18
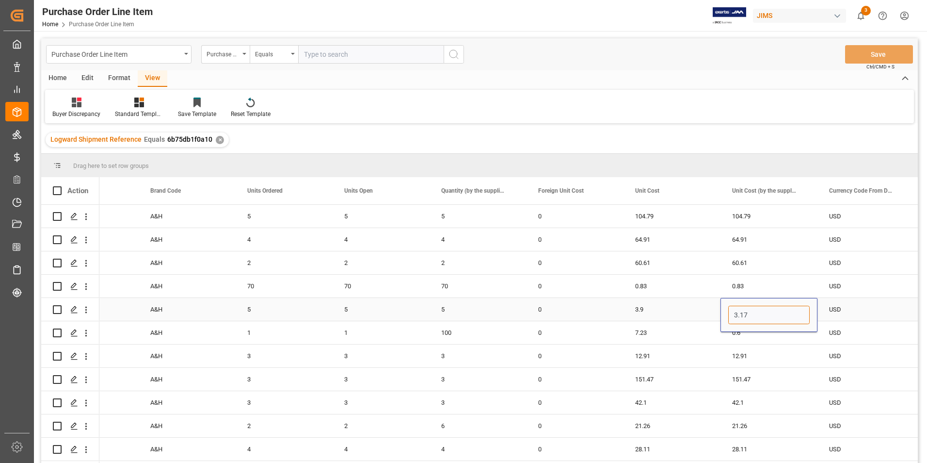
click at [755, 311] on input "3.17" at bounding box center [768, 314] width 81 height 18
paste input "9"
type input "3.9"
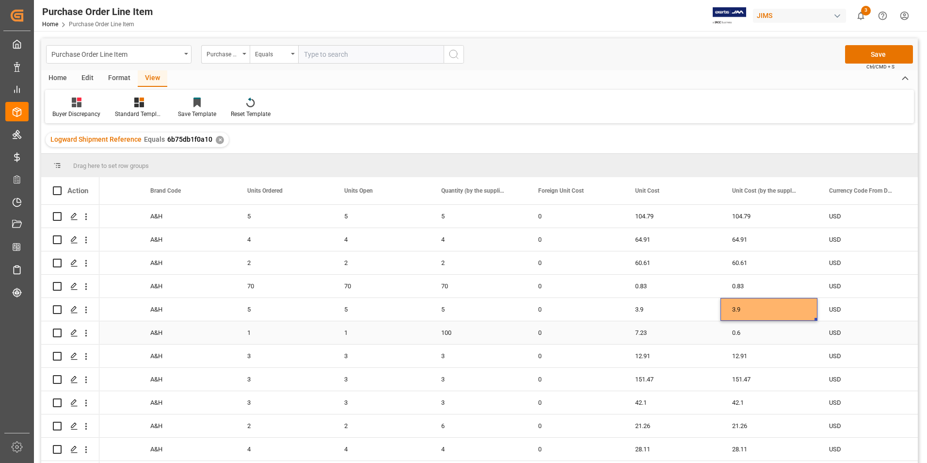
click at [661, 335] on div "7.23" at bounding box center [672, 332] width 97 height 23
click at [661, 335] on input "7.23" at bounding box center [671, 338] width 81 height 18
click at [749, 335] on div "0.6" at bounding box center [769, 332] width 97 height 23
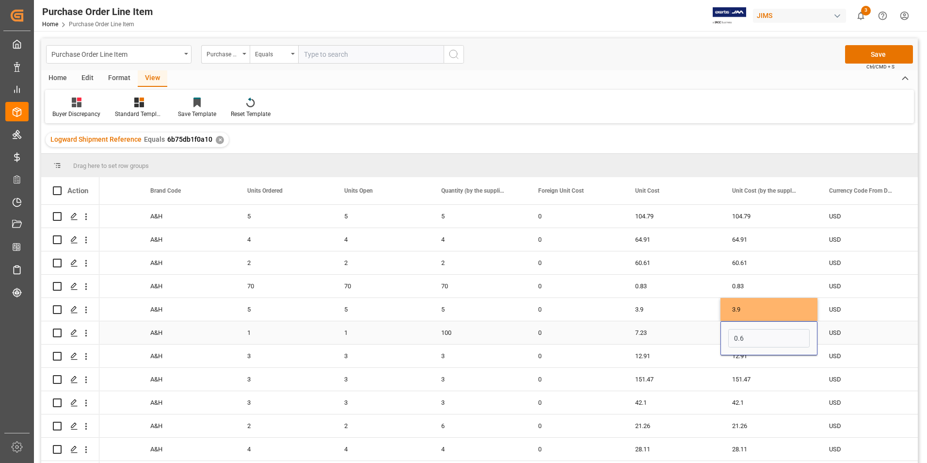
click at [749, 335] on div "0.6" at bounding box center [769, 338] width 97 height 34
click at [749, 335] on input "0.6" at bounding box center [768, 338] width 81 height 18
paste input "7.23"
type input "7.23"
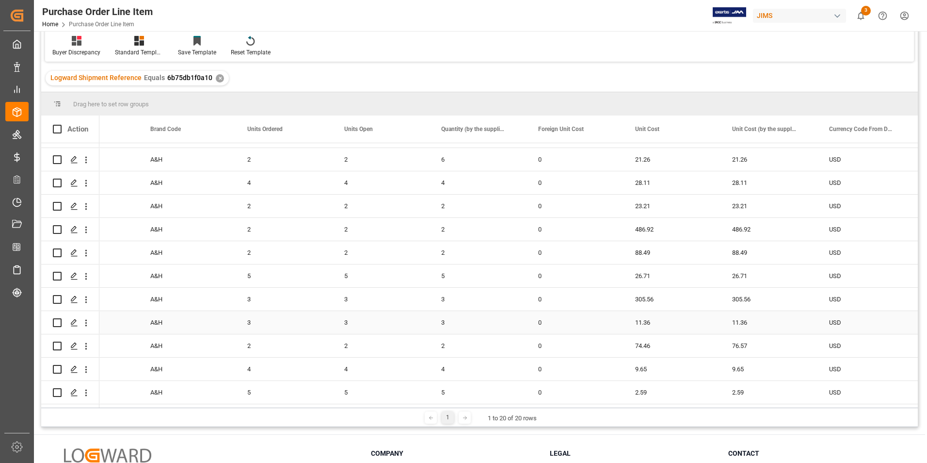
scroll to position [97, 0]
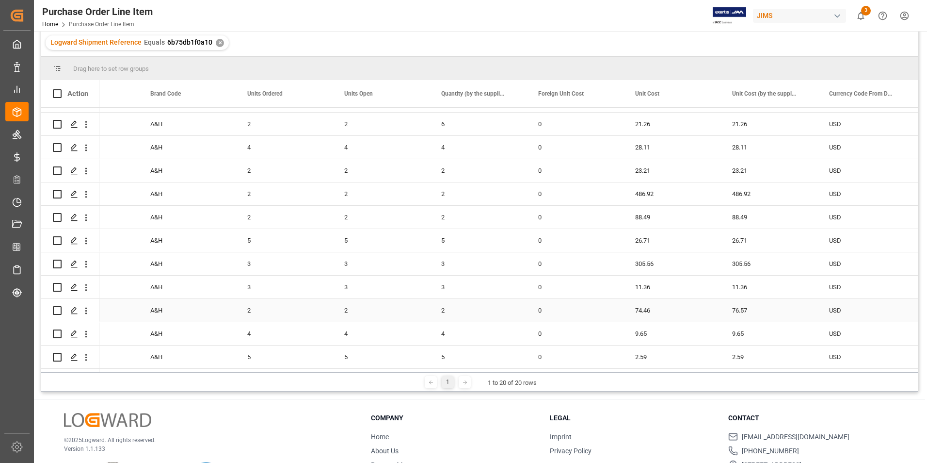
click at [659, 304] on div "74.46" at bounding box center [672, 310] width 97 height 23
click at [659, 304] on div "74.46" at bounding box center [672, 316] width 97 height 34
click at [662, 314] on input "74.46" at bounding box center [671, 315] width 81 height 18
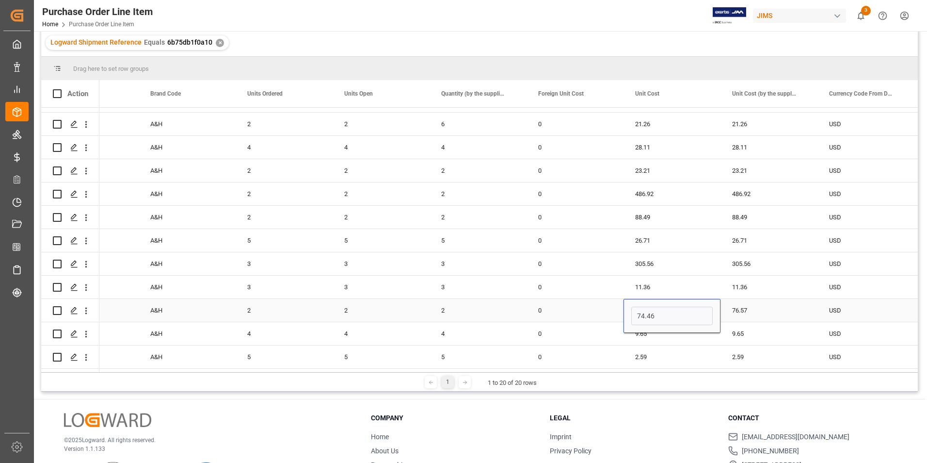
click at [750, 307] on div "76.57" at bounding box center [769, 310] width 97 height 23
click at [751, 307] on div "76.57" at bounding box center [769, 310] width 97 height 23
click at [751, 307] on input "76.57" at bounding box center [768, 315] width 81 height 18
type input "74.46"
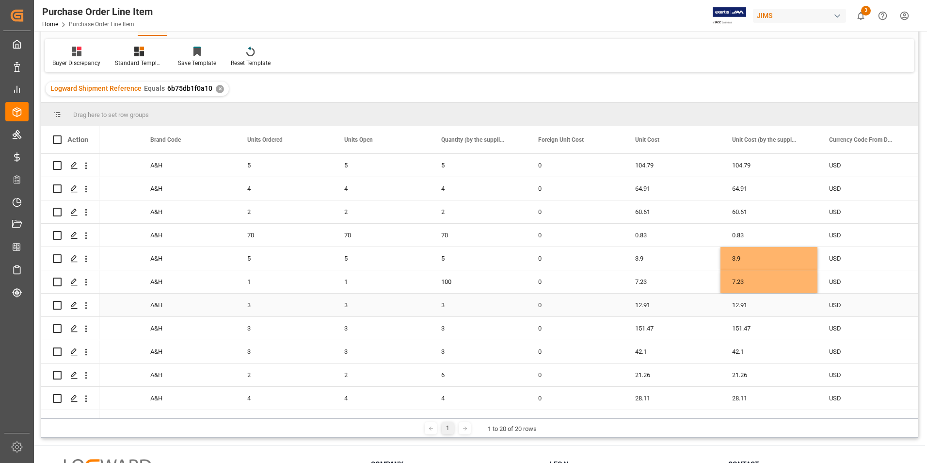
scroll to position [0, 0]
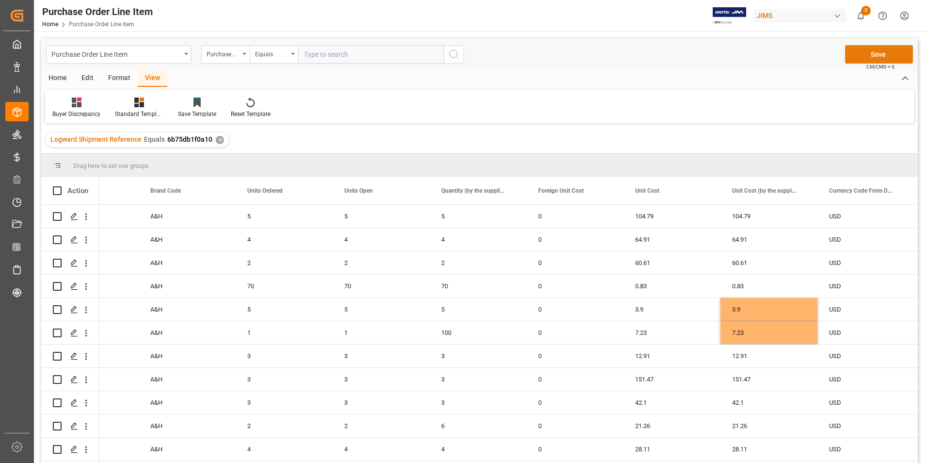
click at [863, 53] on button "Save" at bounding box center [879, 54] width 68 height 18
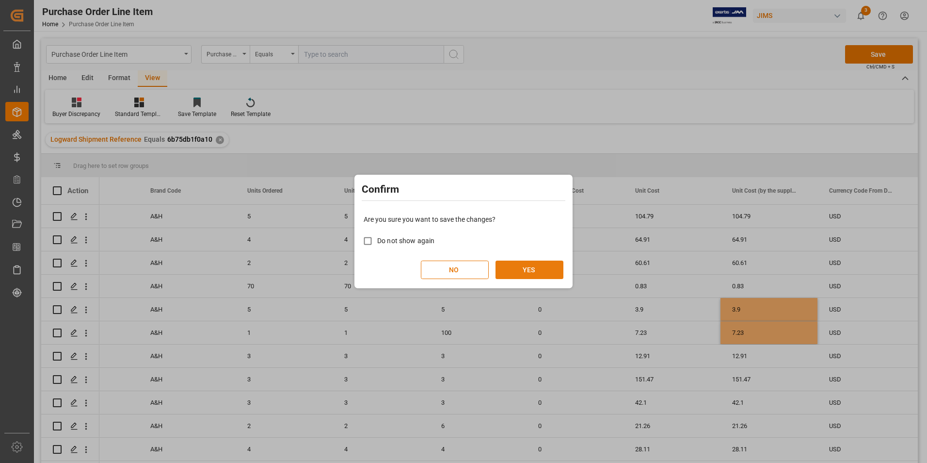
click at [534, 273] on button "YES" at bounding box center [530, 269] width 68 height 18
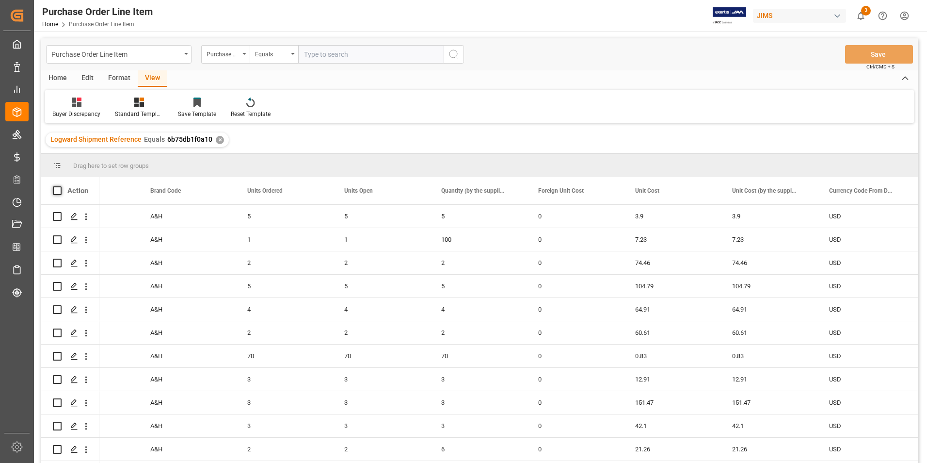
click at [60, 191] on span at bounding box center [57, 190] width 9 height 9
click at [60, 186] on input "checkbox" at bounding box center [60, 186] width 0 height 0
checkbox input "true"
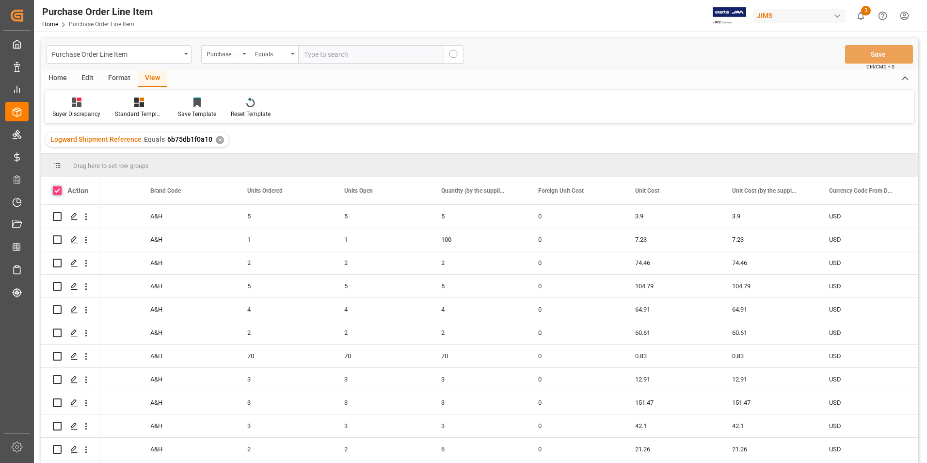
checkbox input "true"
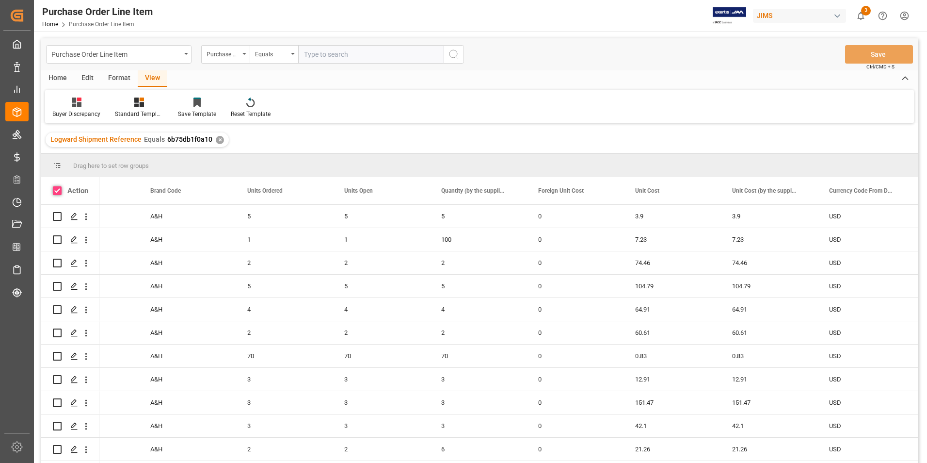
checkbox input "true"
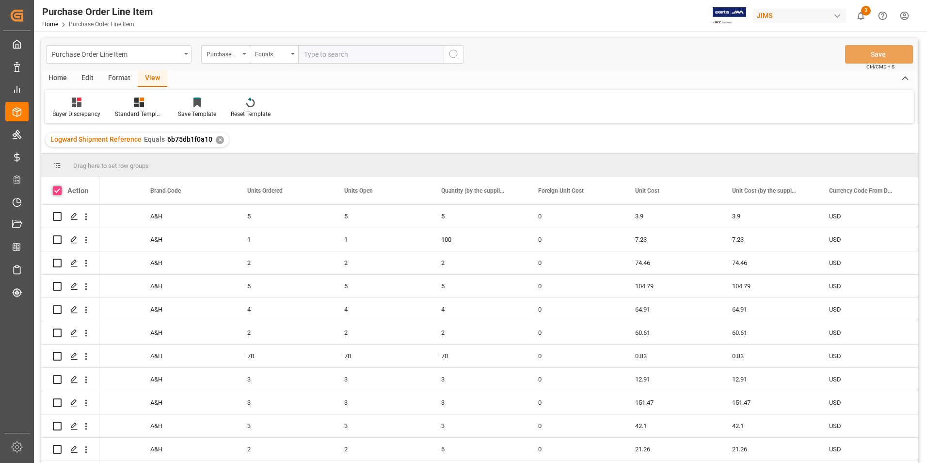
checkbox input "true"
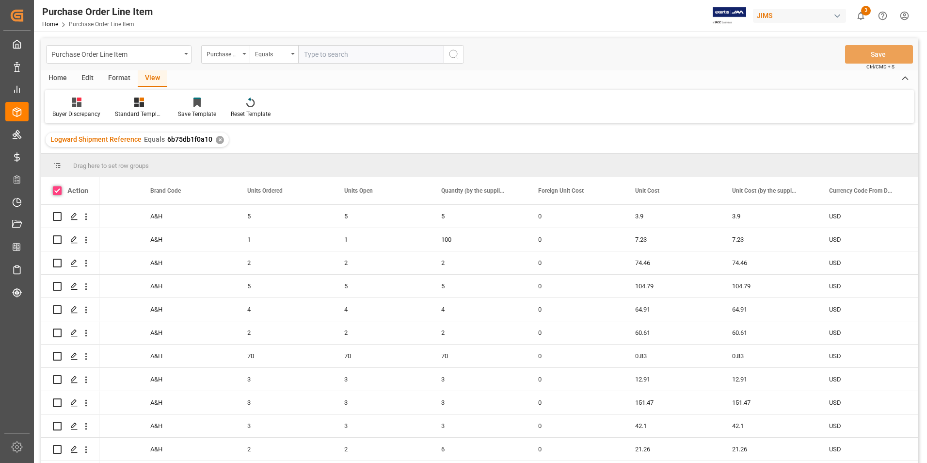
checkbox input "true"
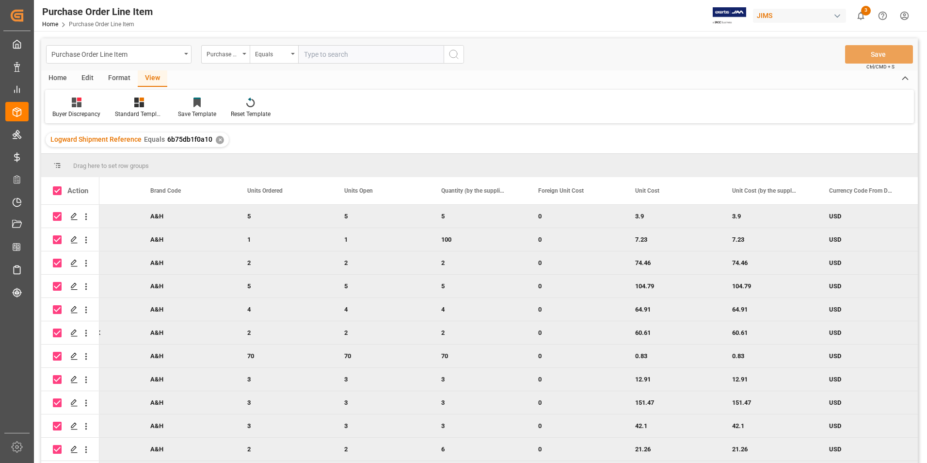
click at [58, 74] on div "Home" at bounding box center [57, 78] width 33 height 16
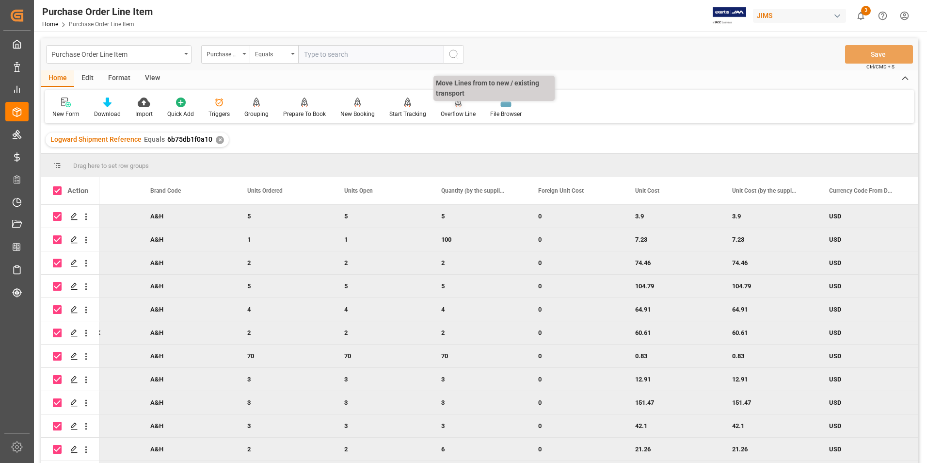
click at [450, 113] on div "Overflow Line" at bounding box center [458, 114] width 35 height 9
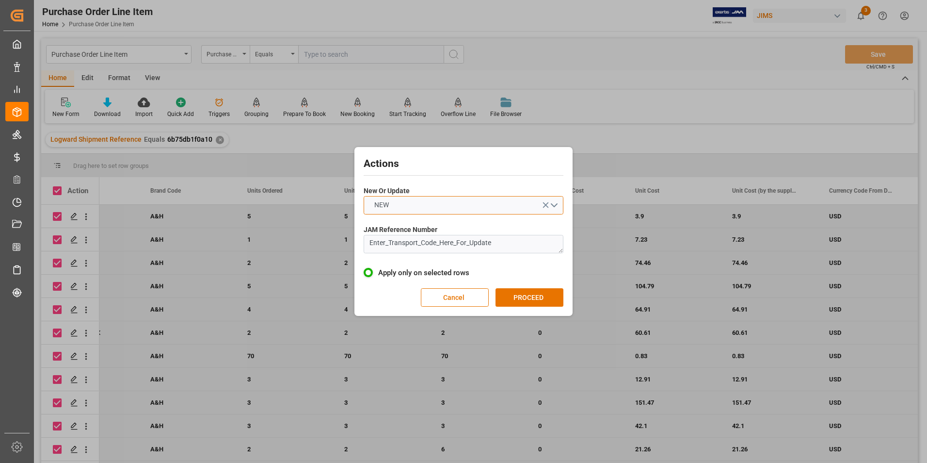
click at [430, 208] on button "NEW" at bounding box center [464, 205] width 200 height 18
click at [431, 223] on div "UPDATE" at bounding box center [463, 228] width 199 height 20
drag, startPoint x: 513, startPoint y: 244, endPoint x: 264, endPoint y: 244, distance: 249.2
click at [264, 244] on div "Actions New Or Update UPDATE JAM Reference Number Enter_Transport_Code_Here_For…" at bounding box center [463, 231] width 927 height 463
type textarea "22-11428-[GEOGRAPHIC_DATA]"
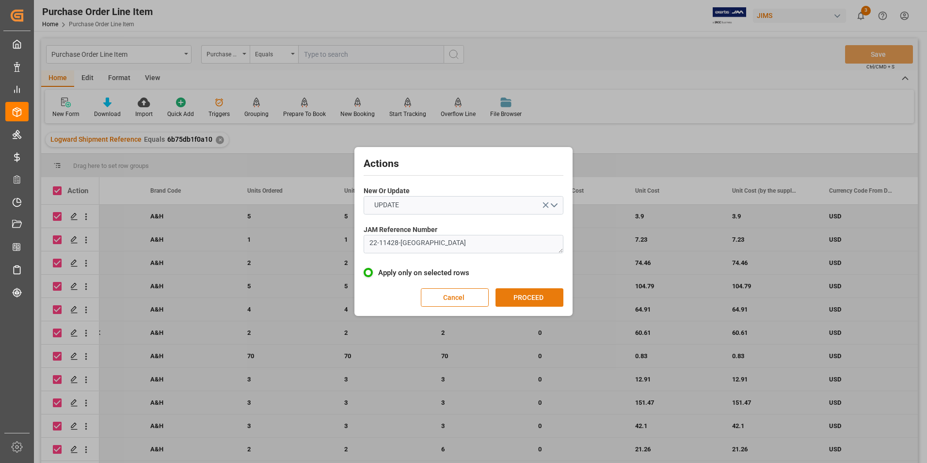
click at [542, 300] on button "PROCEED" at bounding box center [530, 297] width 68 height 18
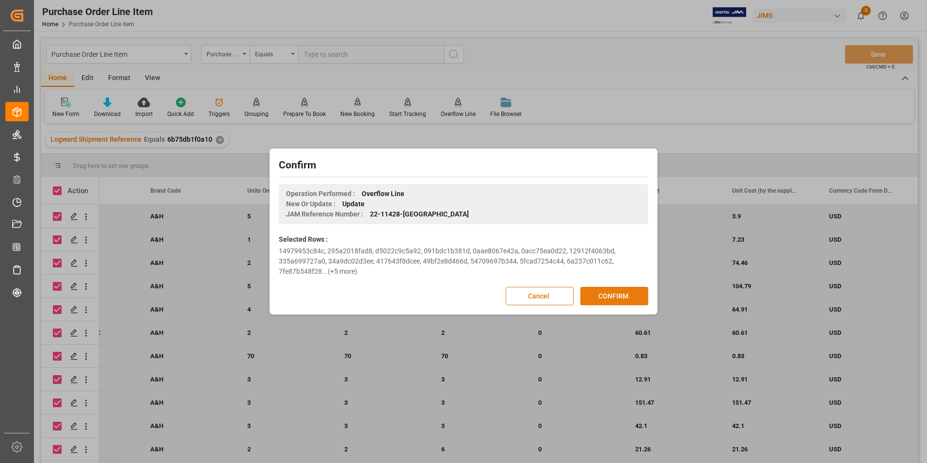
click at [605, 293] on button "CONFIRM" at bounding box center [614, 296] width 68 height 18
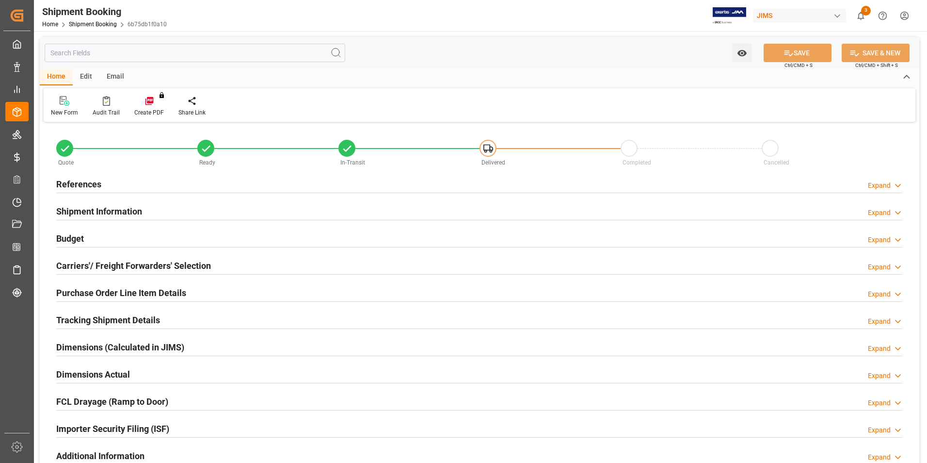
type input "20"
click at [96, 291] on h2 "Purchase Order Line Item Details" at bounding box center [121, 292] width 130 height 13
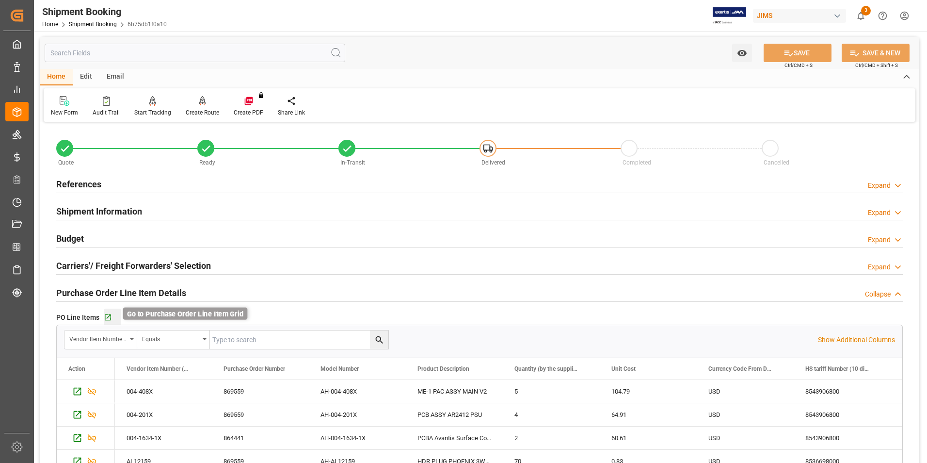
click at [107, 315] on icon "button" at bounding box center [108, 317] width 8 height 8
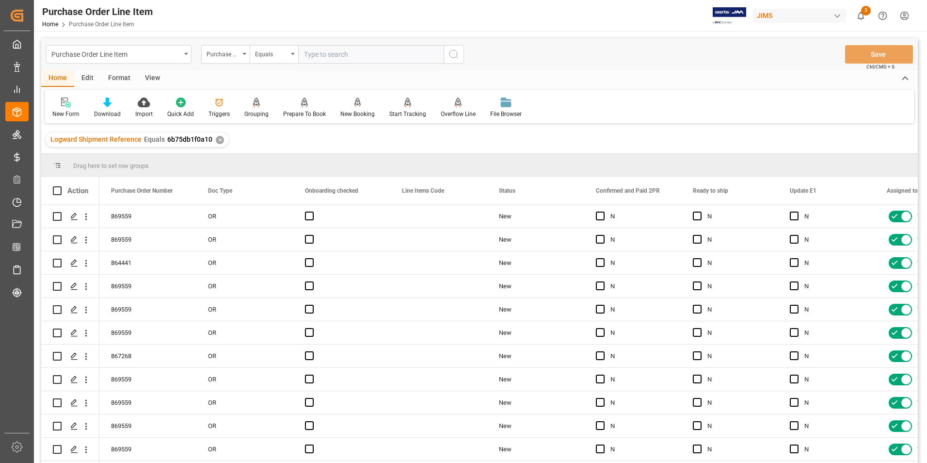
click at [153, 74] on div "View" at bounding box center [153, 78] width 30 height 16
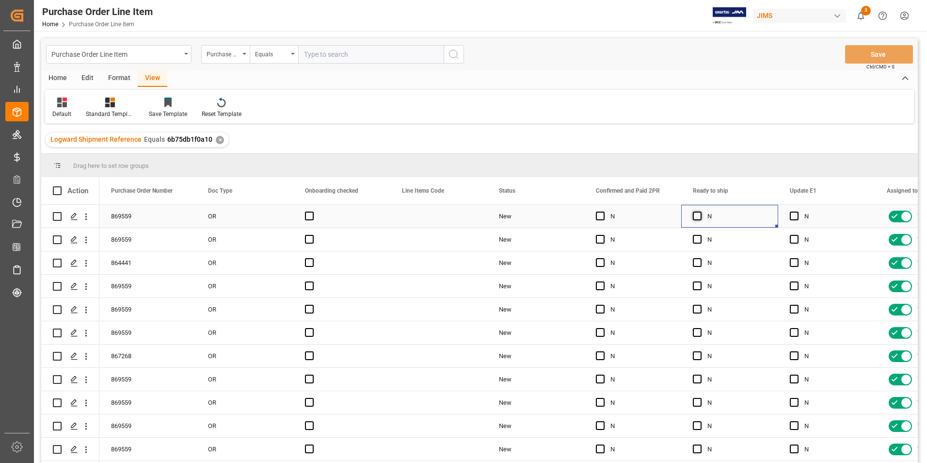
click at [700, 217] on span "Press SPACE to select this row." at bounding box center [697, 215] width 9 height 9
click at [700, 211] on input "Press SPACE to select this row." at bounding box center [700, 211] width 0 height 0
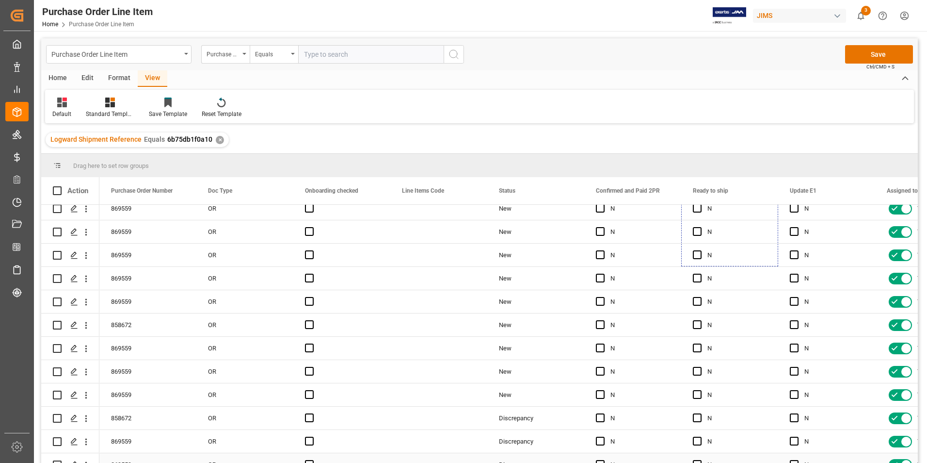
scroll to position [208, 0]
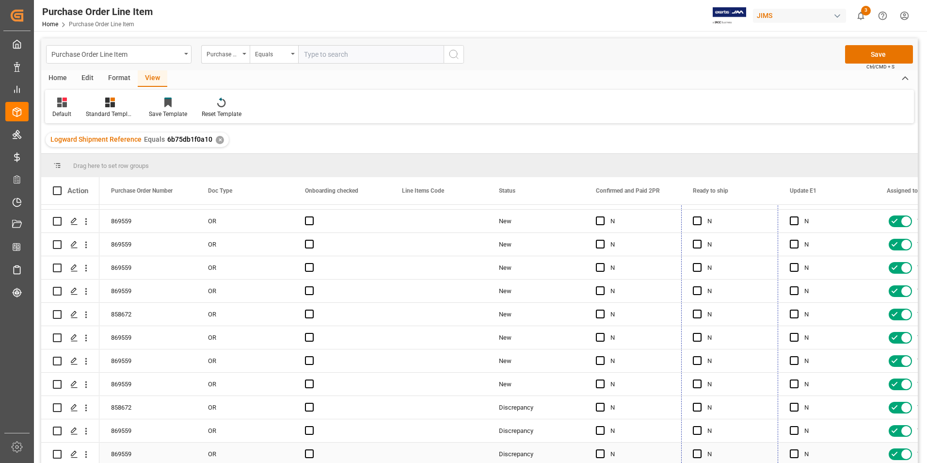
drag, startPoint x: 776, startPoint y: 225, endPoint x: 770, endPoint y: 448, distance: 223.6
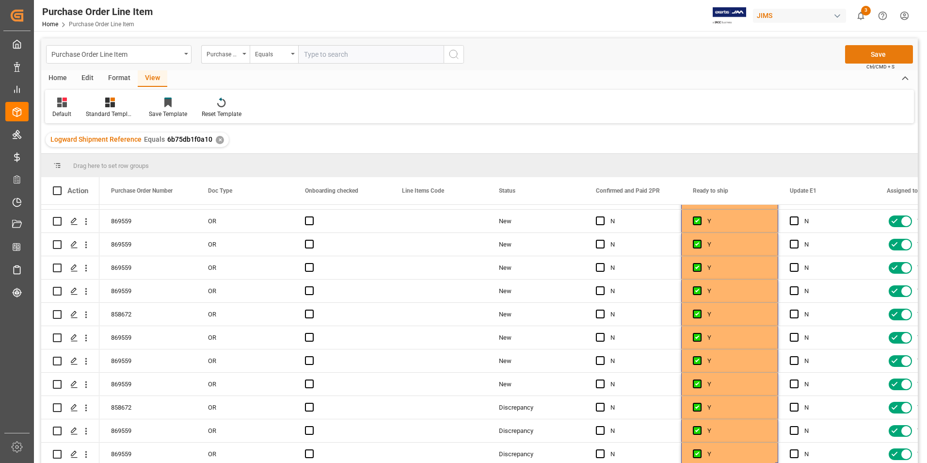
click at [878, 54] on button "Save" at bounding box center [879, 54] width 68 height 18
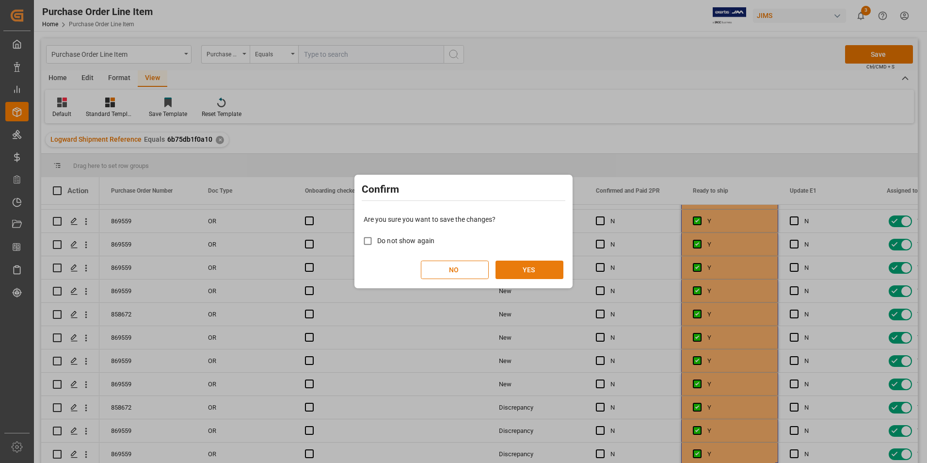
click at [520, 267] on button "YES" at bounding box center [530, 269] width 68 height 18
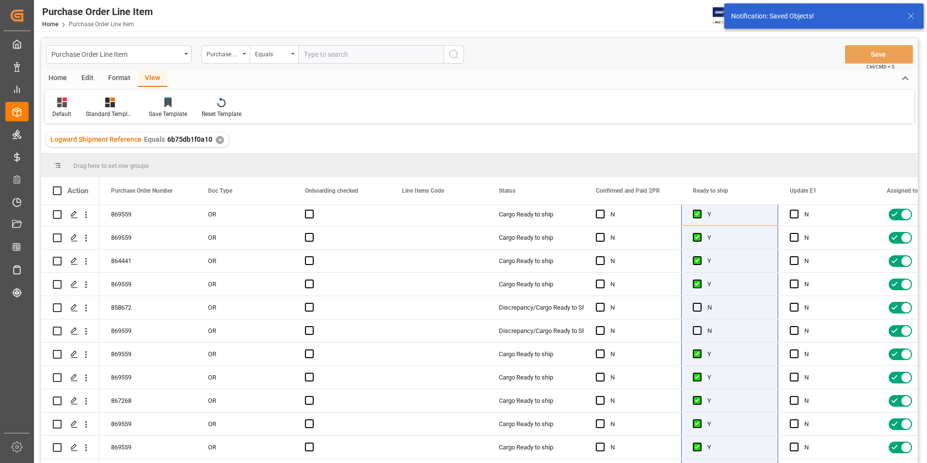
scroll to position [0, 0]
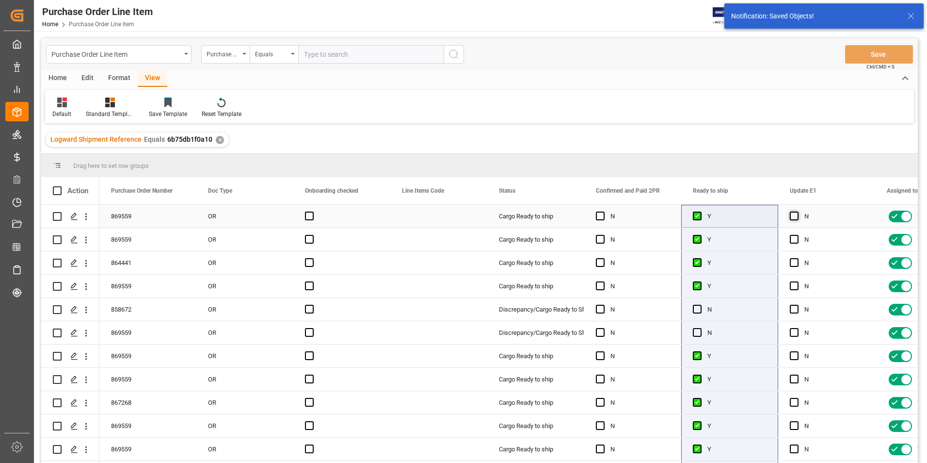
click at [794, 214] on span "Press SPACE to select this row." at bounding box center [794, 215] width 9 height 9
click at [797, 211] on input "Press SPACE to select this row." at bounding box center [797, 211] width 0 height 0
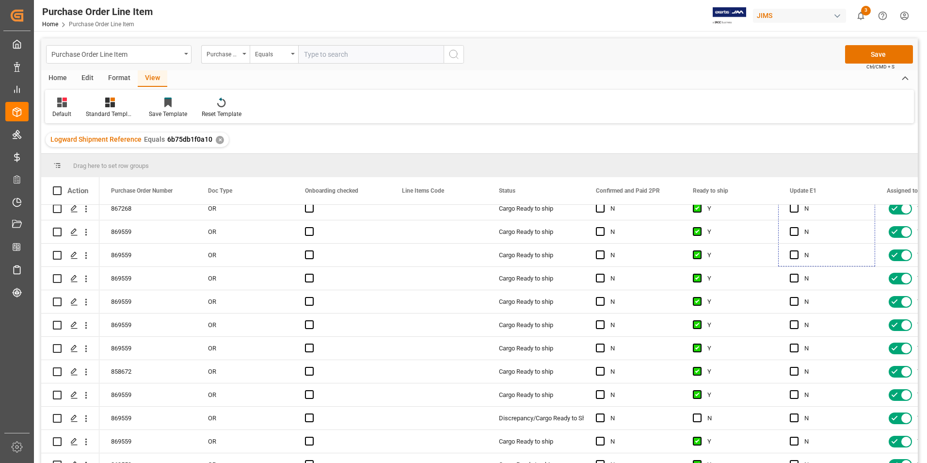
scroll to position [208, 0]
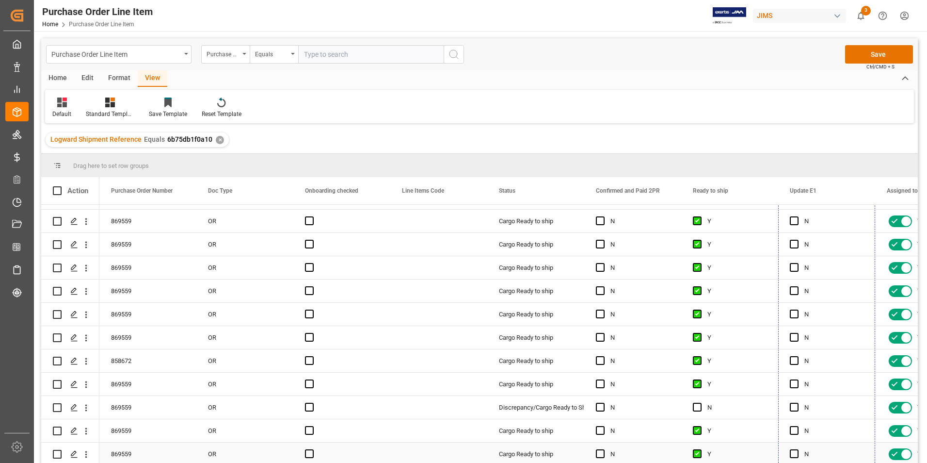
drag, startPoint x: 873, startPoint y: 227, endPoint x: 859, endPoint y: 411, distance: 184.8
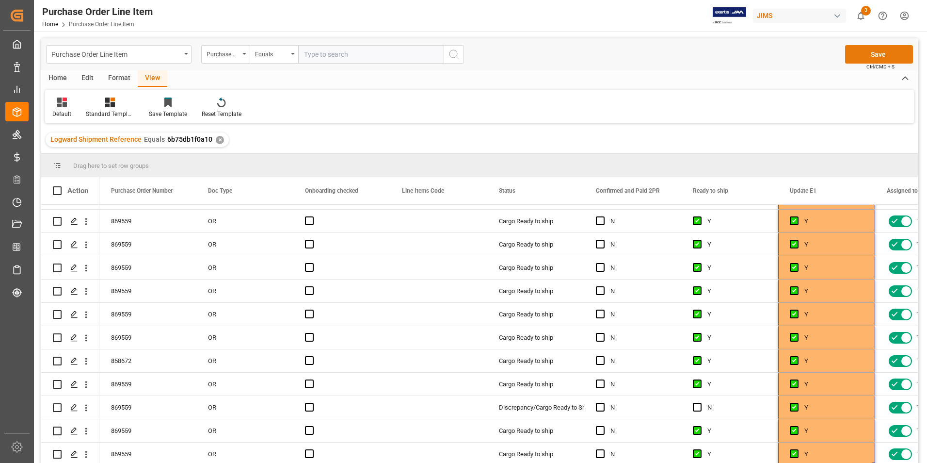
click at [866, 55] on button "Save" at bounding box center [879, 54] width 68 height 18
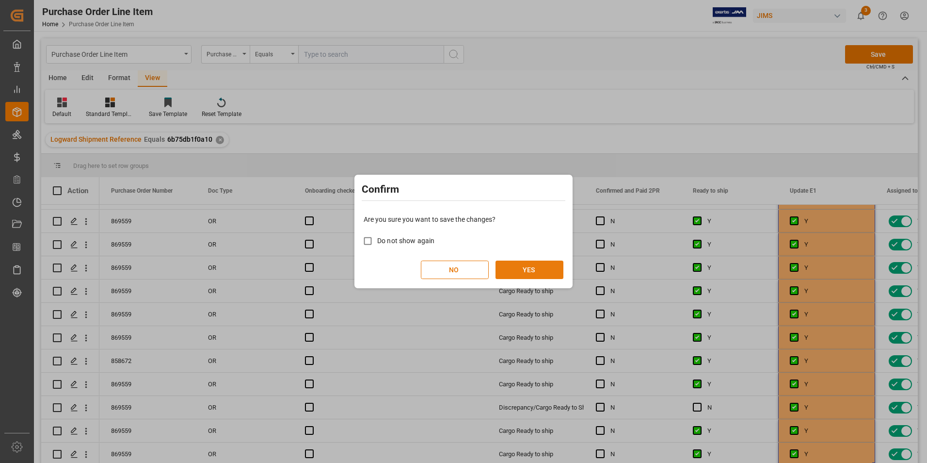
click at [534, 270] on button "YES" at bounding box center [530, 269] width 68 height 18
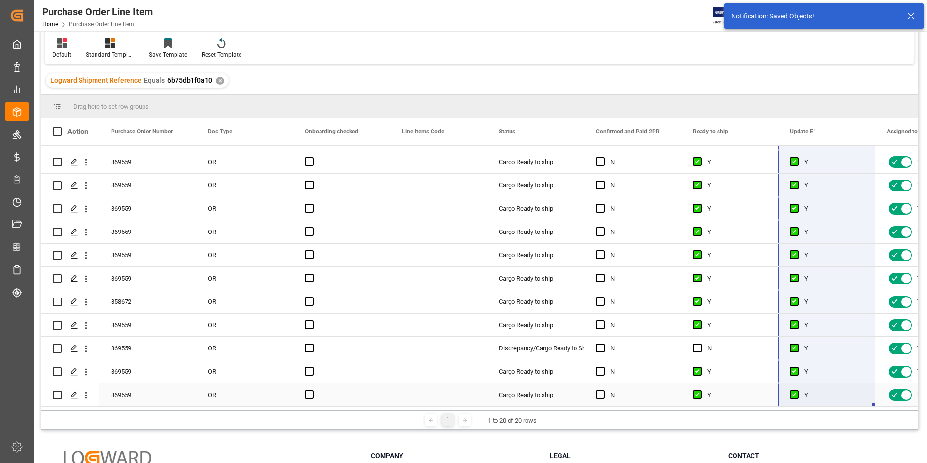
scroll to position [47, 0]
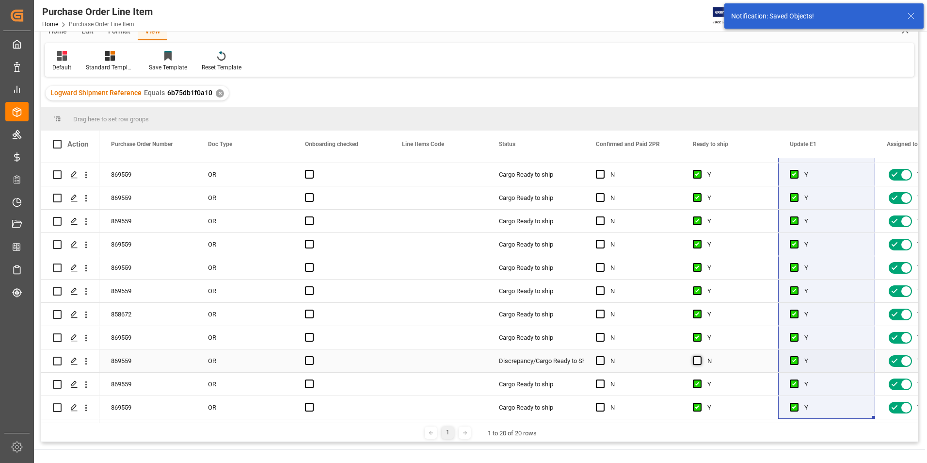
click at [701, 356] on span "Press SPACE to select this row." at bounding box center [697, 360] width 9 height 9
click at [700, 356] on input "Press SPACE to select this row." at bounding box center [700, 356] width 0 height 0
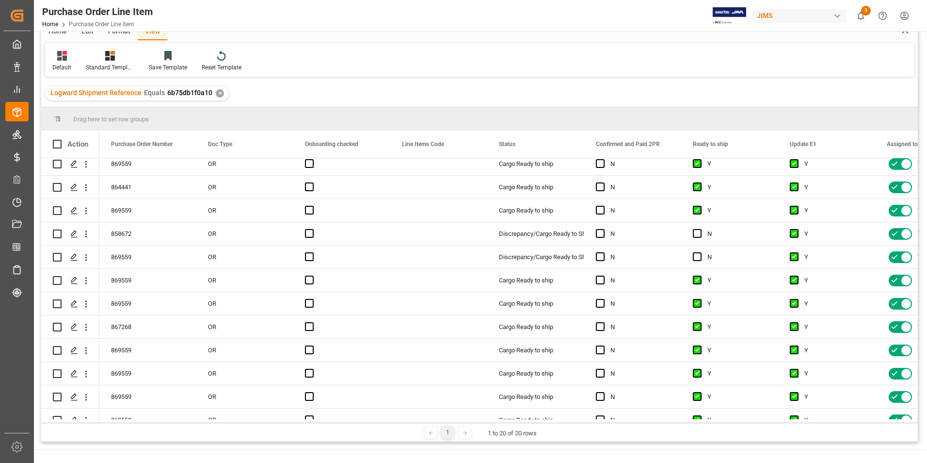
scroll to position [14, 0]
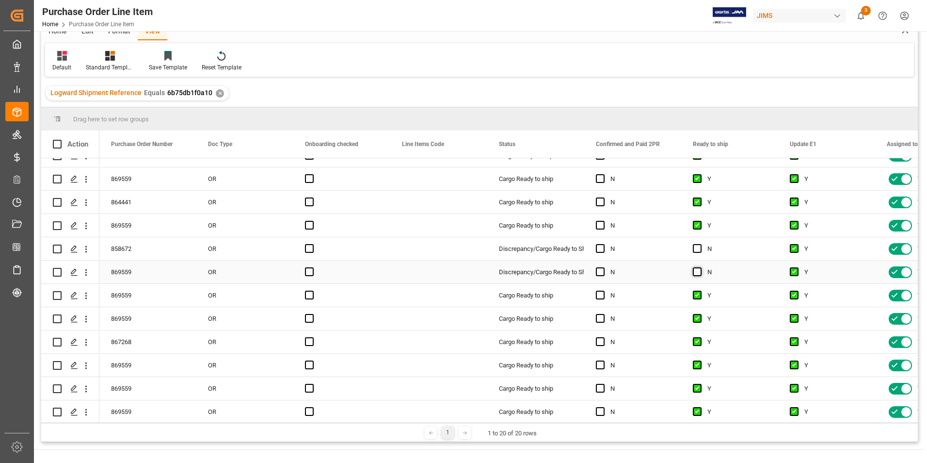
click at [697, 270] on span "Press SPACE to select this row." at bounding box center [697, 271] width 9 height 9
click at [700, 267] on input "Press SPACE to select this row." at bounding box center [700, 267] width 0 height 0
click at [697, 248] on span "Press SPACE to select this row." at bounding box center [697, 248] width 9 height 9
click at [700, 244] on input "Press SPACE to select this row." at bounding box center [700, 244] width 0 height 0
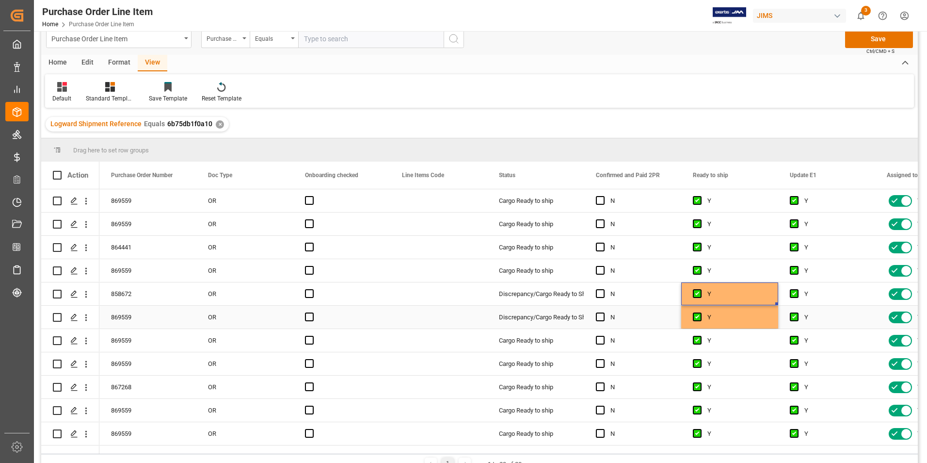
scroll to position [0, 0]
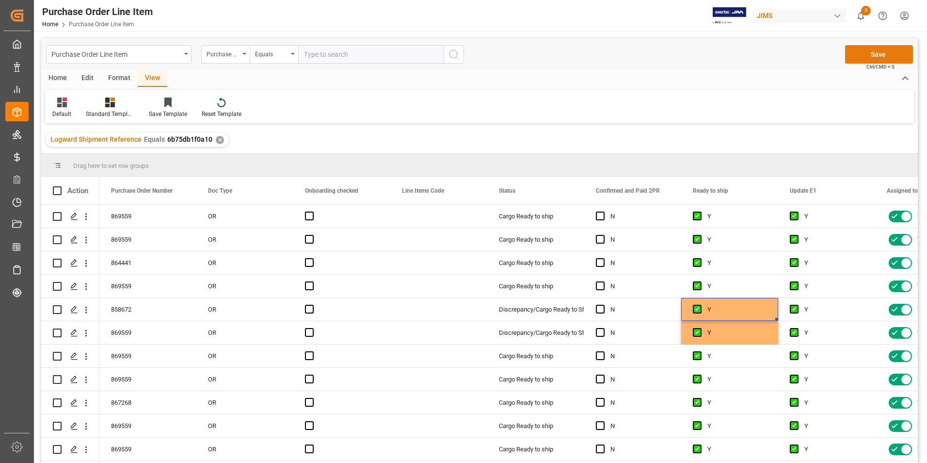
click at [873, 57] on button "Save" at bounding box center [879, 54] width 68 height 18
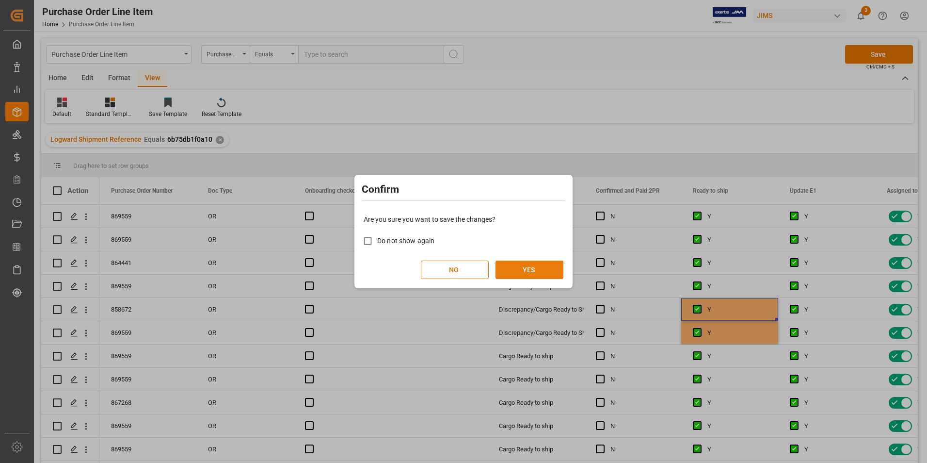
click at [528, 272] on button "YES" at bounding box center [530, 269] width 68 height 18
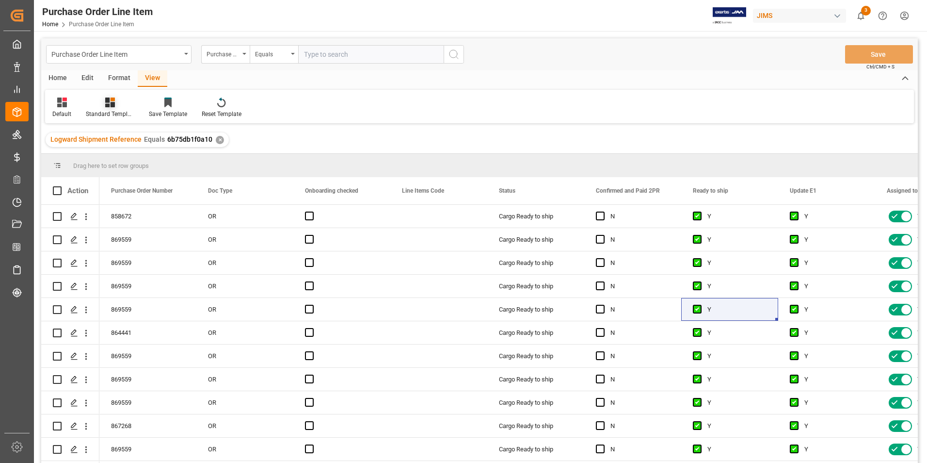
click at [108, 111] on div "Standard Templates" at bounding box center [110, 114] width 48 height 9
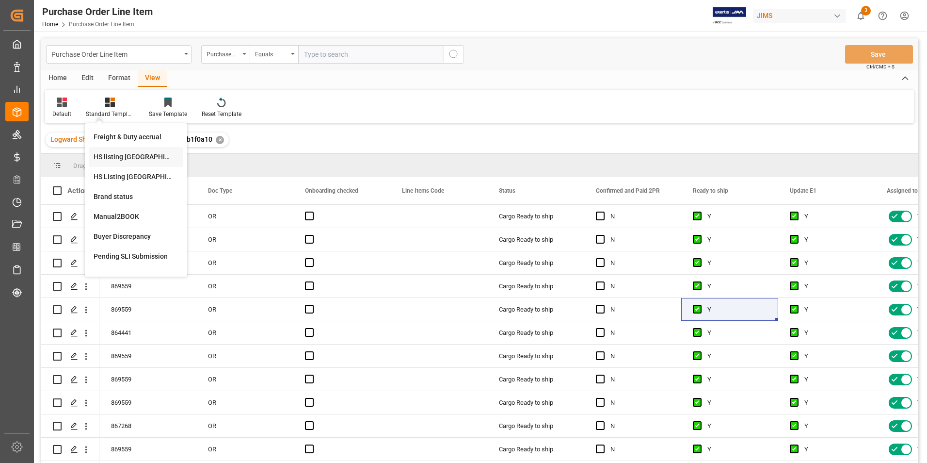
click at [117, 157] on div "HS listing USA" at bounding box center [136, 157] width 85 height 10
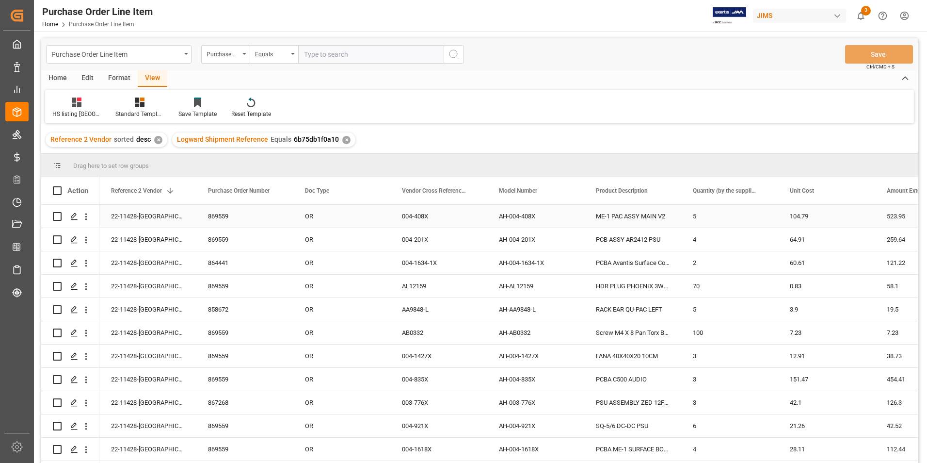
click at [126, 218] on div "22-11428-[GEOGRAPHIC_DATA]" at bounding box center [147, 216] width 97 height 23
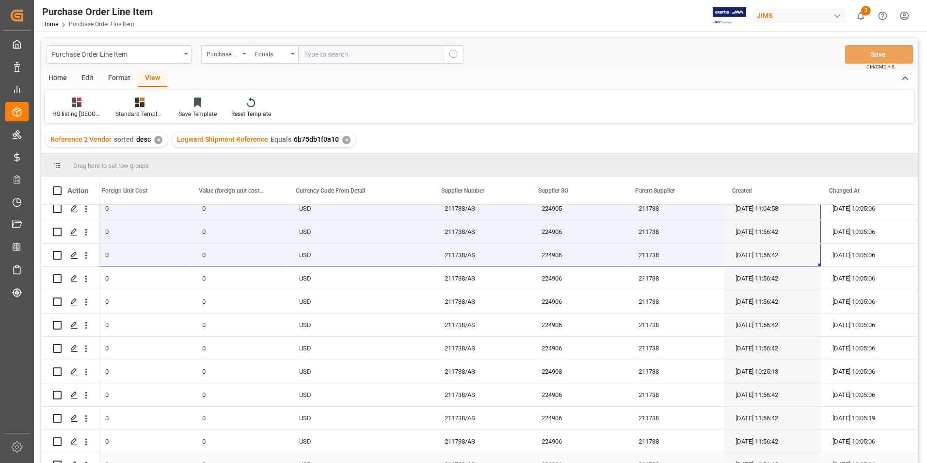
scroll to position [208, 0]
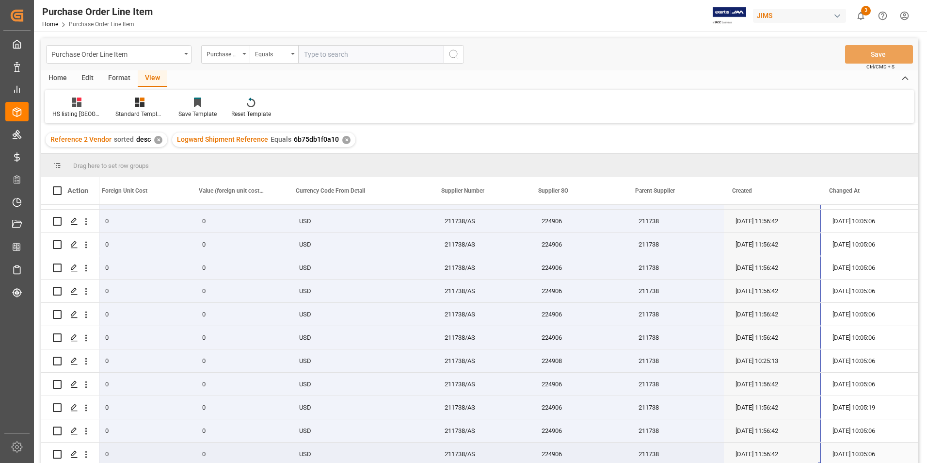
drag, startPoint x: 132, startPoint y: 211, endPoint x: 779, endPoint y: 454, distance: 690.6
click at [779, 454] on div "22-11428-GB 523.95 0 0 USD 211738/AS 224906 211738 03-10-2025 11:56:42 14-10-20…" at bounding box center [69, 232] width 1697 height 465
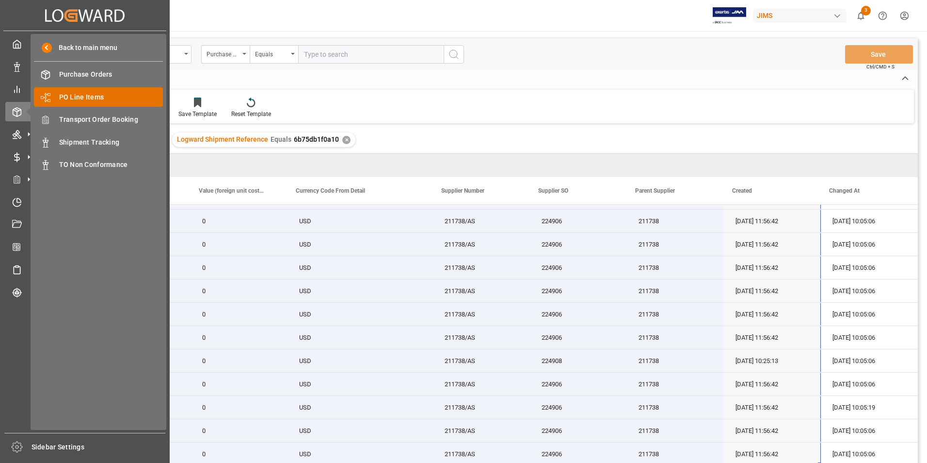
click at [103, 97] on span "PO Line Items" at bounding box center [111, 97] width 104 height 10
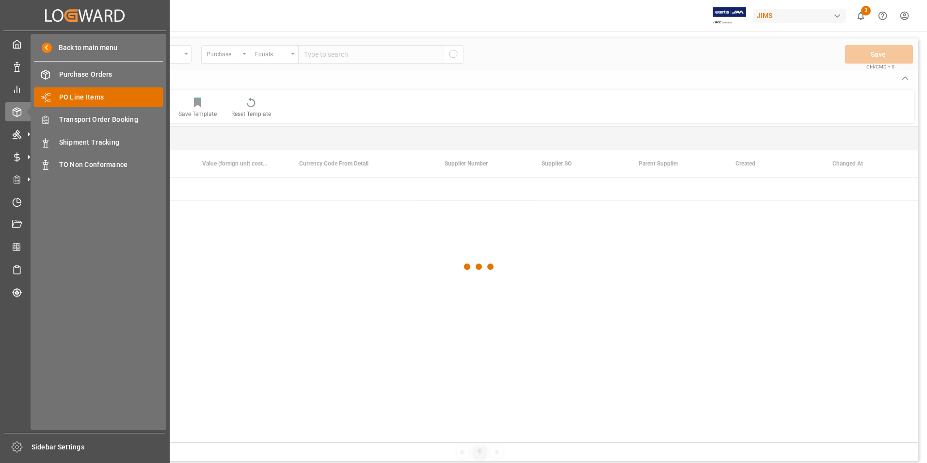
scroll to position [0, 879]
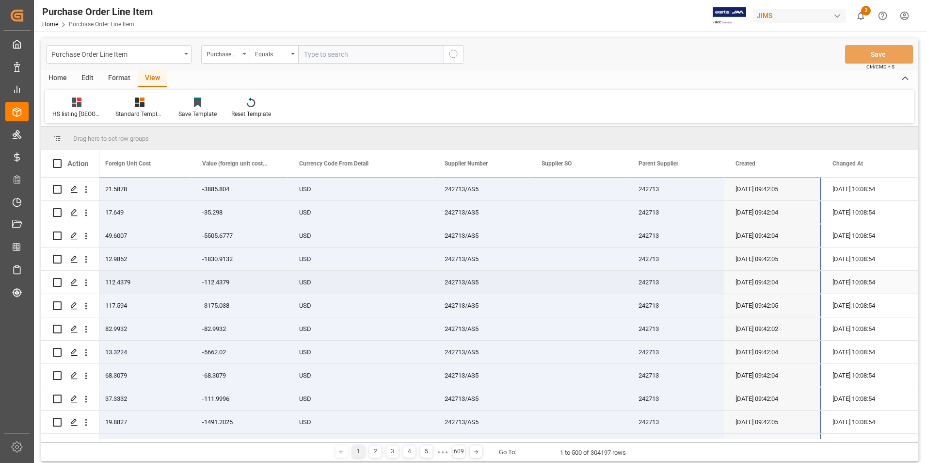
click at [185, 273] on div "112.4379" at bounding box center [142, 282] width 97 height 23
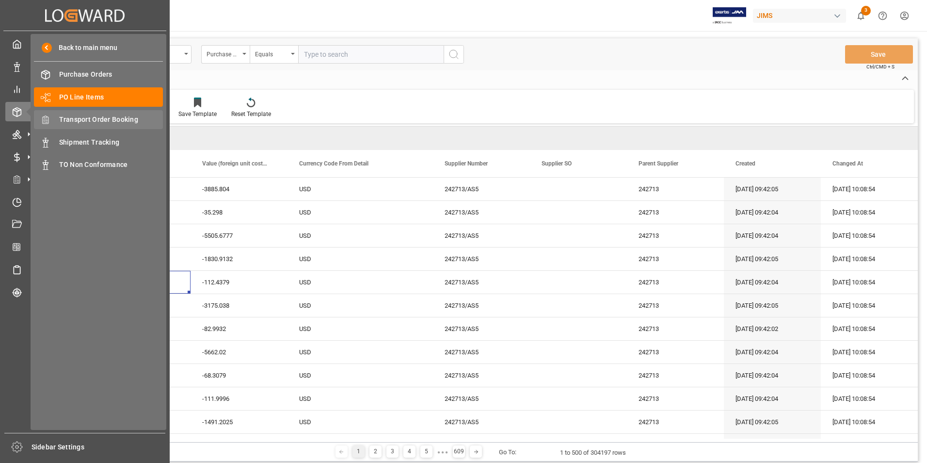
click at [99, 115] on span "Transport Order Booking" at bounding box center [111, 119] width 104 height 10
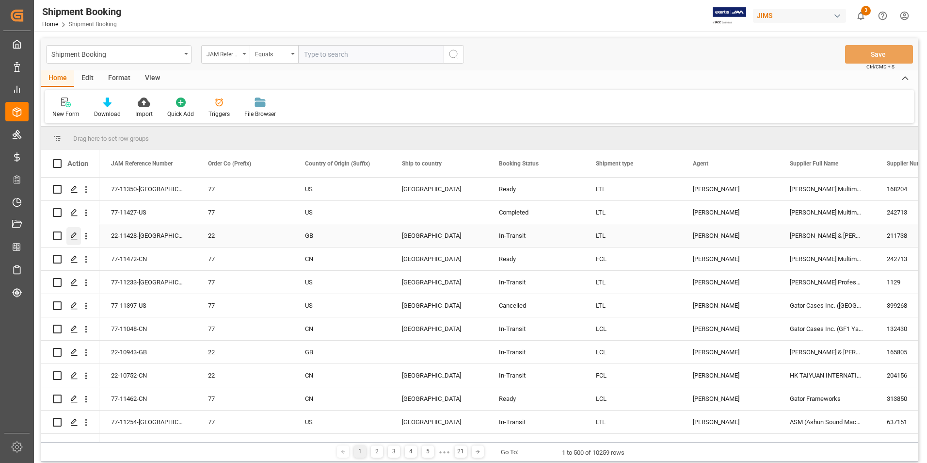
click at [76, 234] on icon "Press SPACE to select this row." at bounding box center [74, 236] width 8 height 8
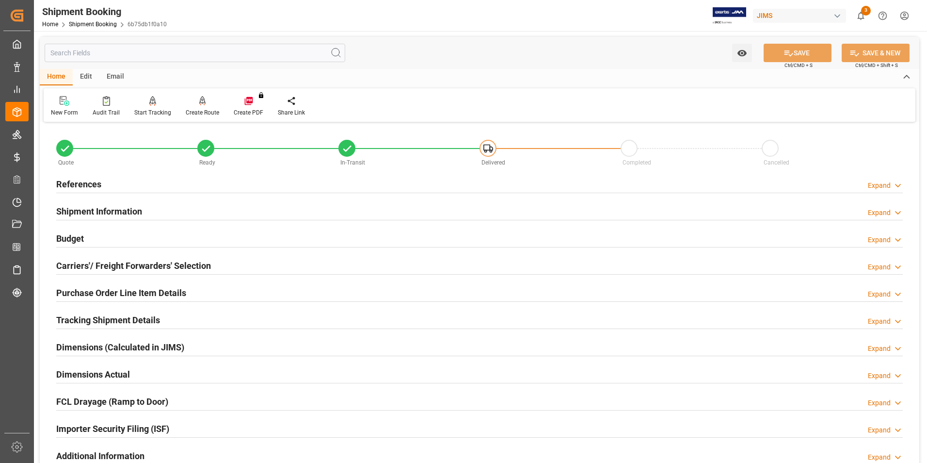
click at [78, 186] on h2 "References" at bounding box center [78, 183] width 45 height 13
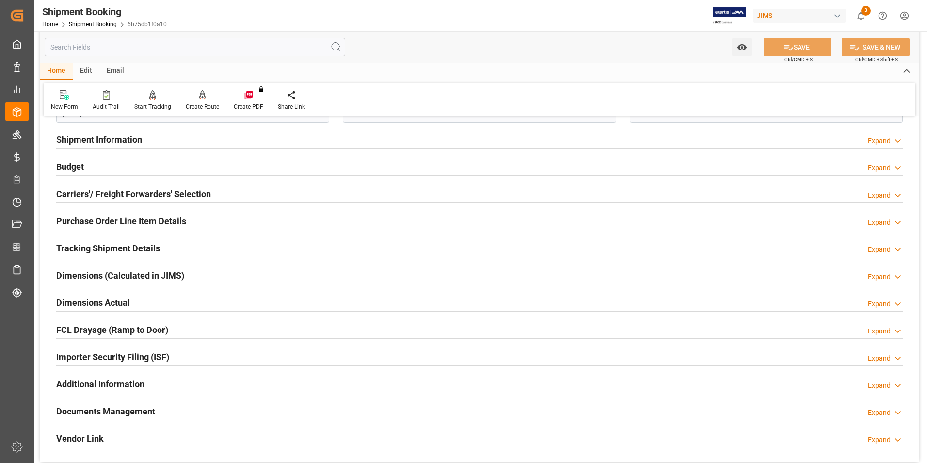
scroll to position [291, 0]
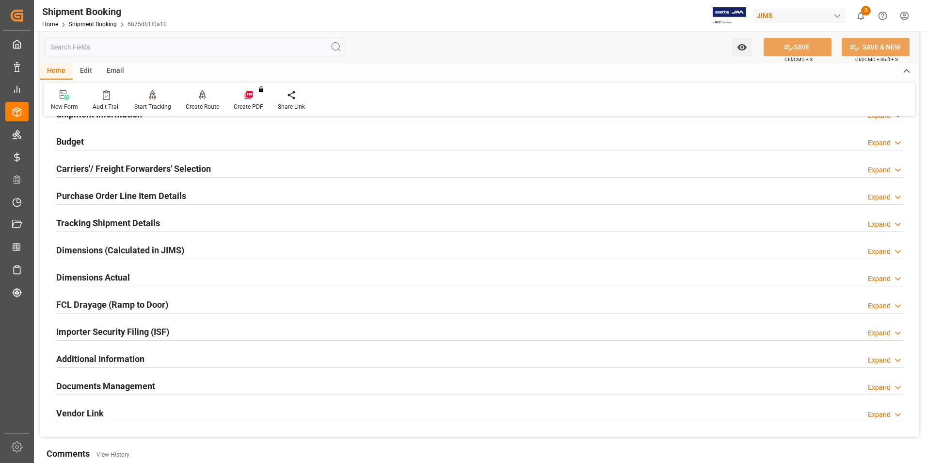
click at [71, 139] on h2 "Budget" at bounding box center [70, 141] width 28 height 13
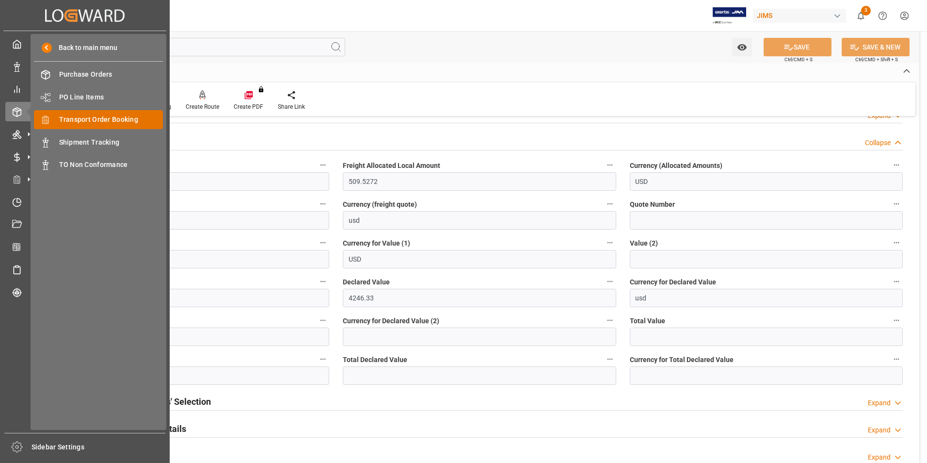
click at [127, 118] on span "Transport Order Booking" at bounding box center [111, 119] width 104 height 10
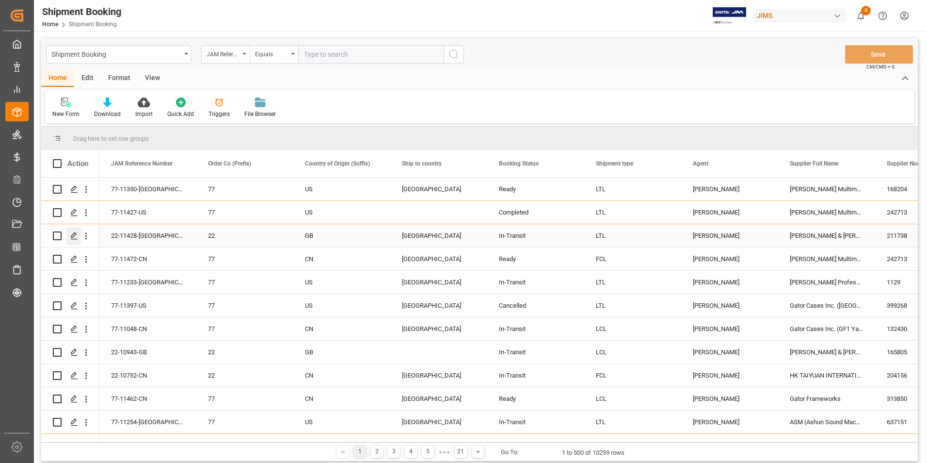
click at [76, 234] on polygon "Press SPACE to select this row." at bounding box center [73, 235] width 5 height 5
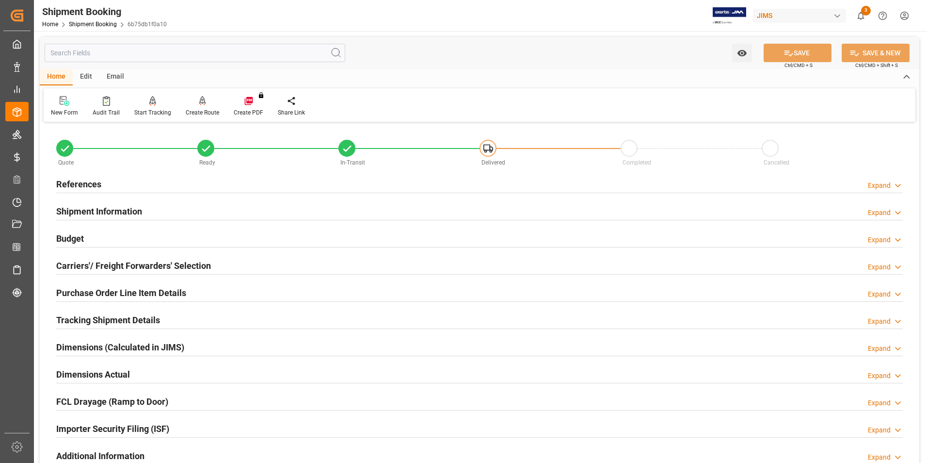
click at [72, 235] on h2 "Budget" at bounding box center [70, 238] width 28 height 13
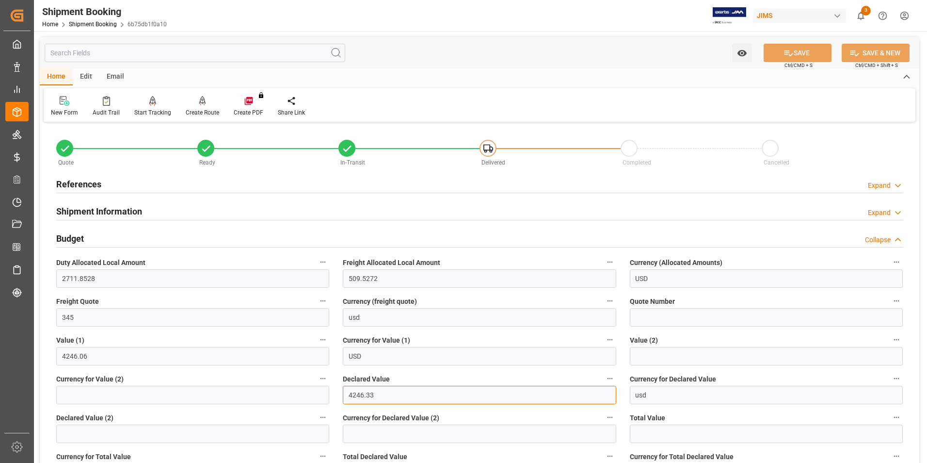
click at [392, 396] on input "4246.33" at bounding box center [479, 394] width 273 height 18
type input "4246.06"
click at [792, 48] on button "SAVE" at bounding box center [798, 53] width 68 height 18
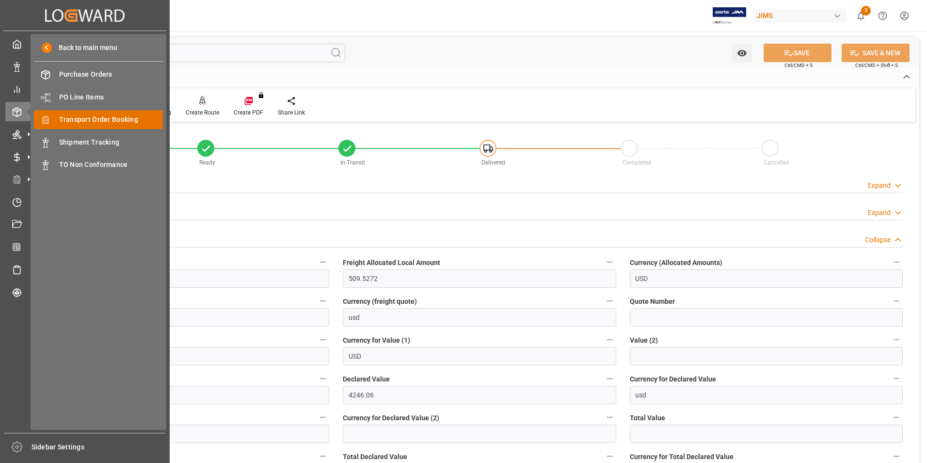
click at [121, 122] on span "Transport Order Booking" at bounding box center [111, 119] width 104 height 10
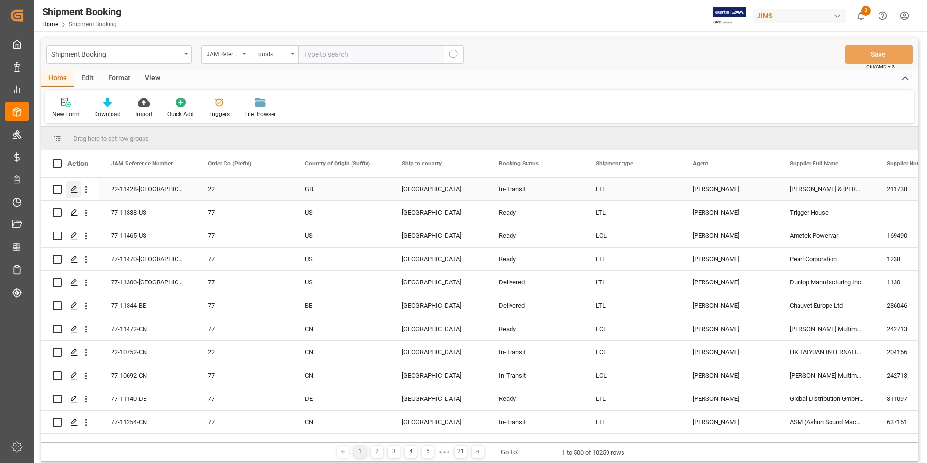
click at [73, 187] on icon "Press SPACE to select this row." at bounding box center [74, 189] width 8 height 8
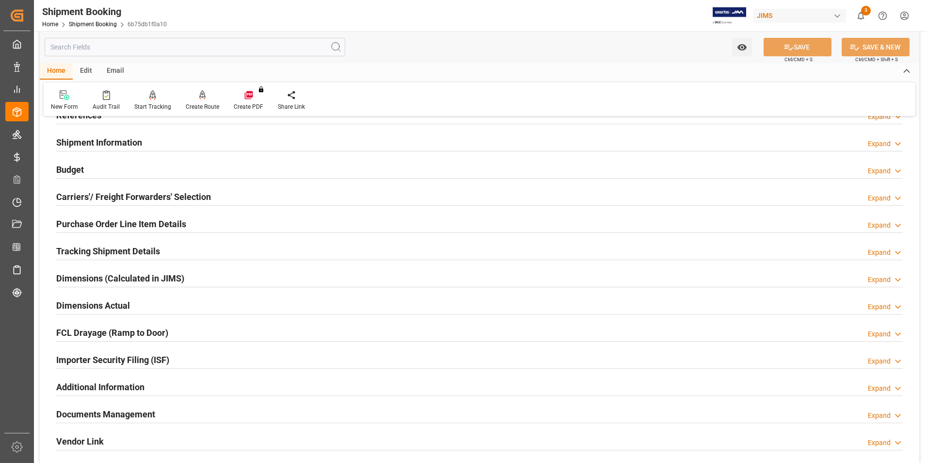
scroll to position [194, 0]
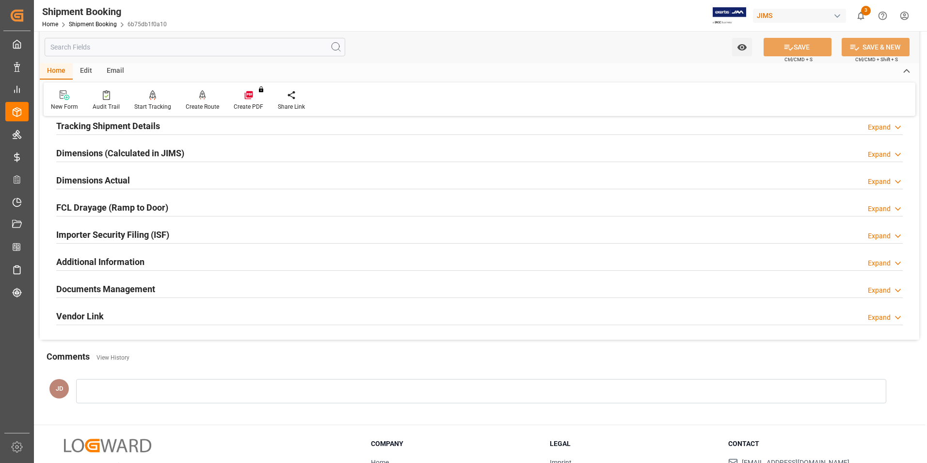
click at [104, 286] on h2 "Documents Management" at bounding box center [105, 288] width 99 height 13
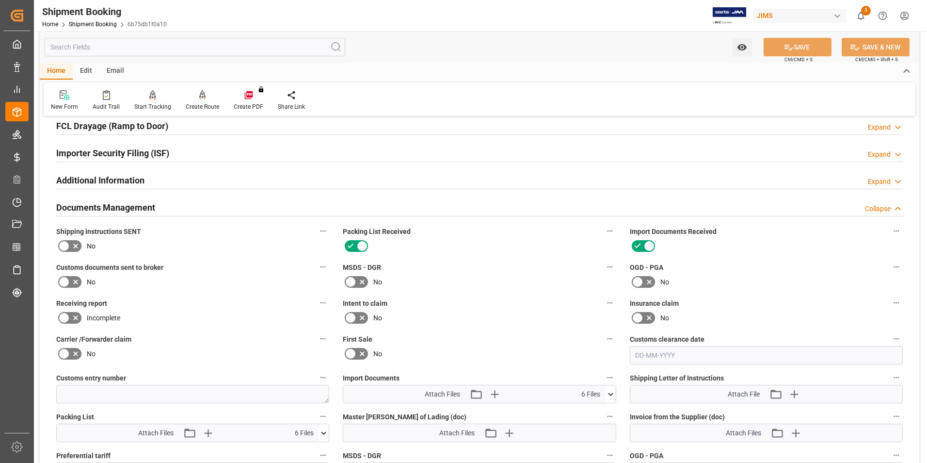
scroll to position [291, 0]
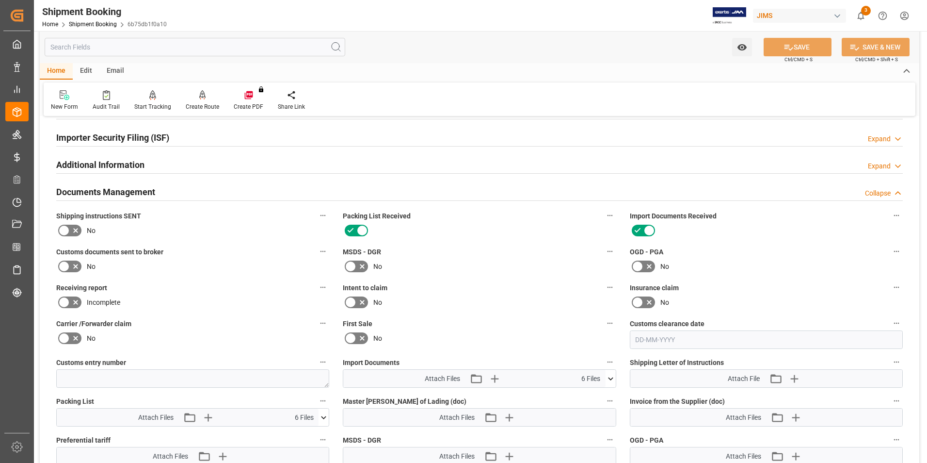
click at [70, 264] on icon at bounding box center [76, 266] width 12 height 12
click at [0, 0] on input "checkbox" at bounding box center [0, 0] width 0 height 0
click at [611, 378] on icon at bounding box center [610, 378] width 5 height 3
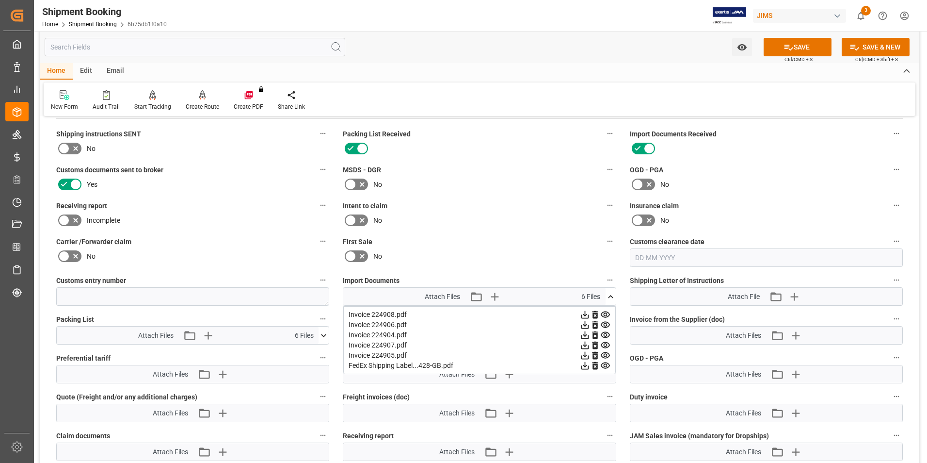
scroll to position [388, 0]
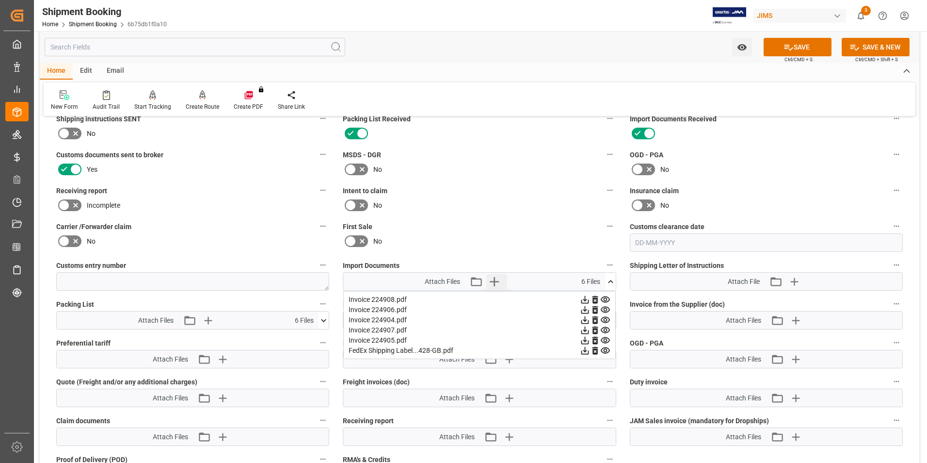
click at [496, 280] on icon "button" at bounding box center [494, 281] width 16 height 16
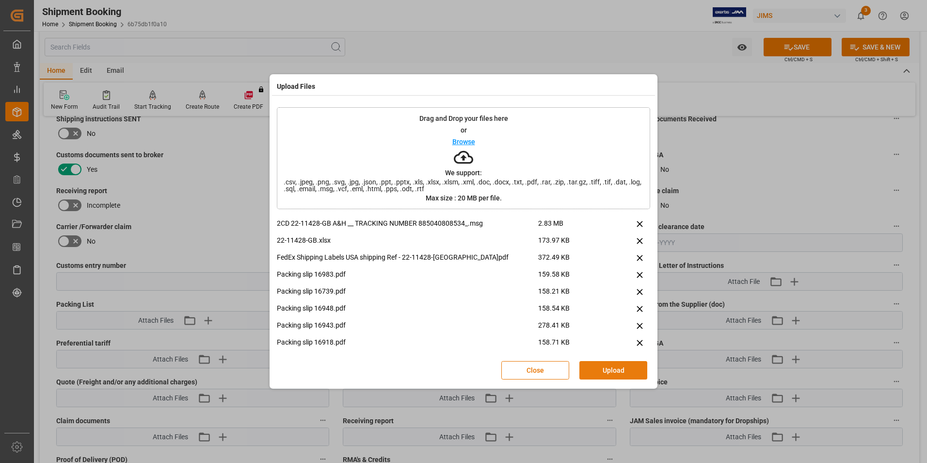
click at [617, 365] on button "Upload" at bounding box center [613, 370] width 68 height 18
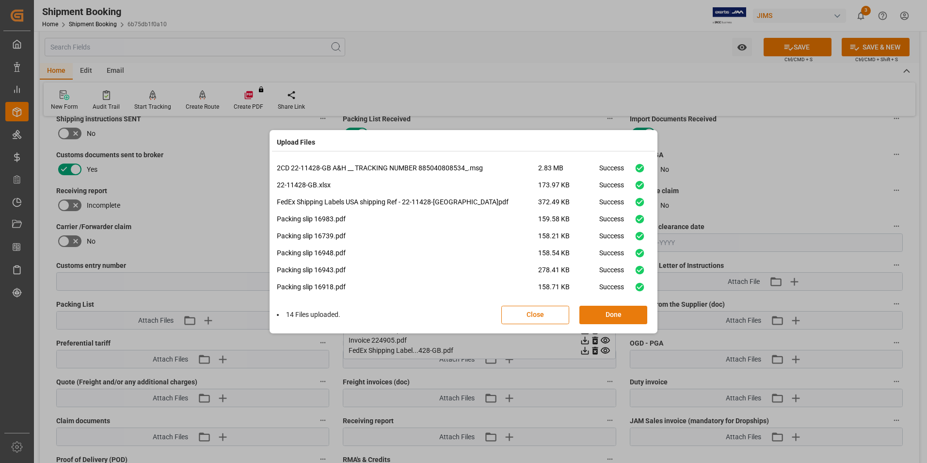
click at [613, 316] on button "Done" at bounding box center [613, 314] width 68 height 18
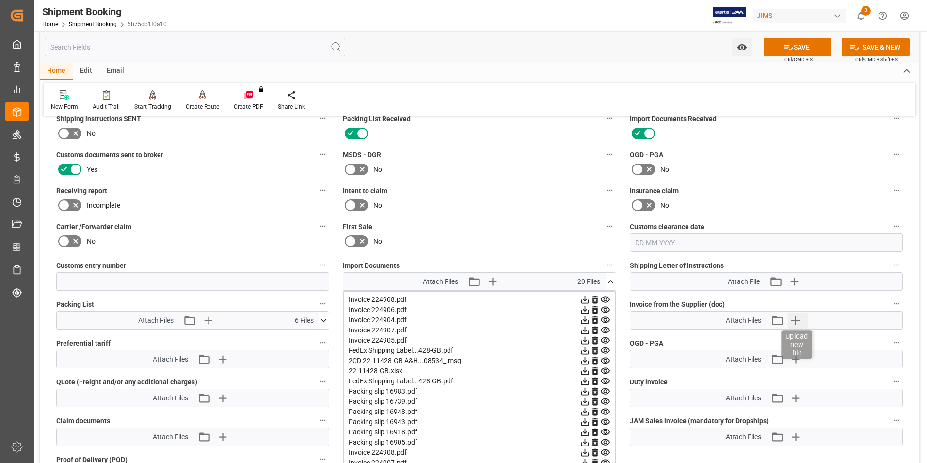
click at [794, 318] on icon "button" at bounding box center [796, 320] width 16 height 16
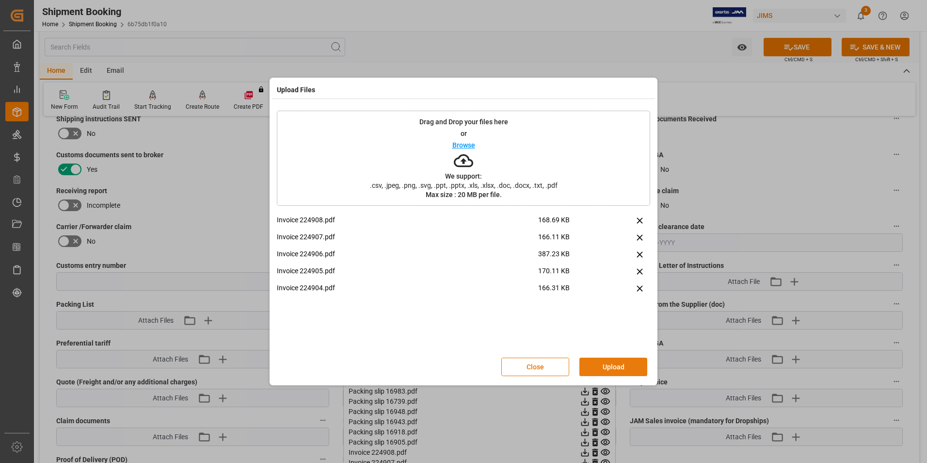
click at [613, 369] on button "Upload" at bounding box center [613, 366] width 68 height 18
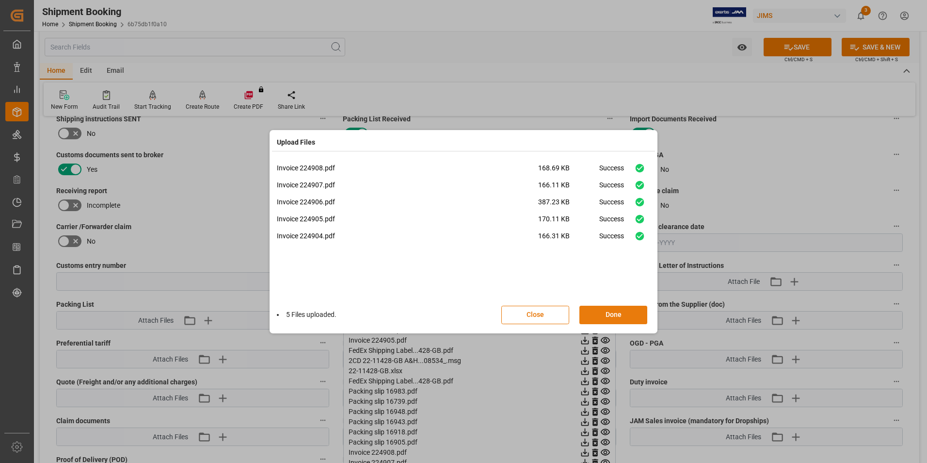
click at [633, 312] on button "Done" at bounding box center [613, 314] width 68 height 18
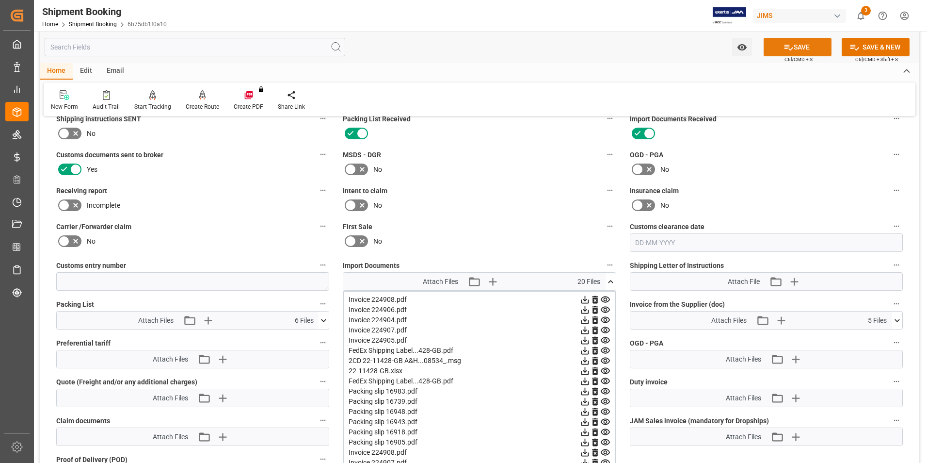
click at [800, 47] on button "SAVE" at bounding box center [798, 47] width 68 height 18
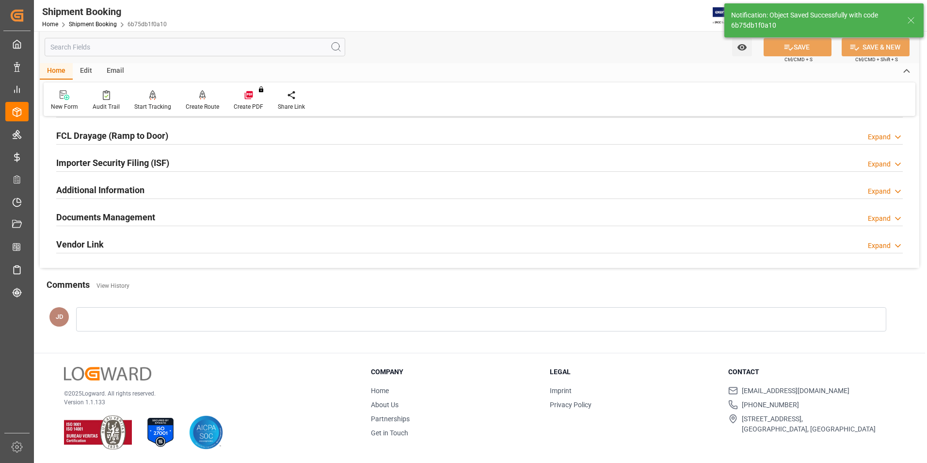
scroll to position [265, 0]
